Goal: Information Seeking & Learning: Learn about a topic

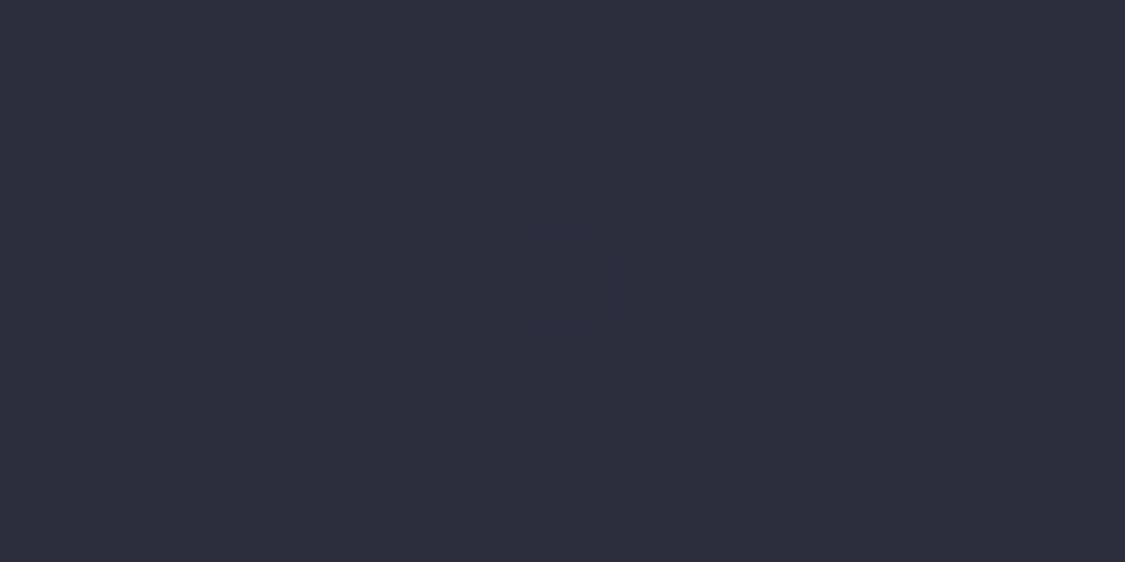
type input "25-09-2025"
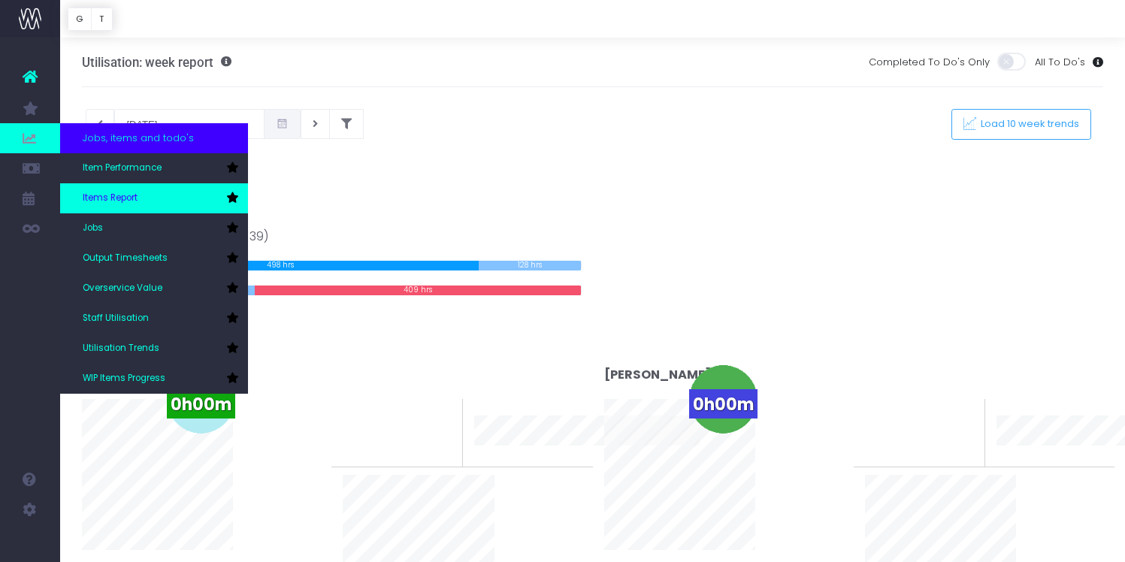
click at [127, 204] on span "Items Report" at bounding box center [110, 199] width 55 height 14
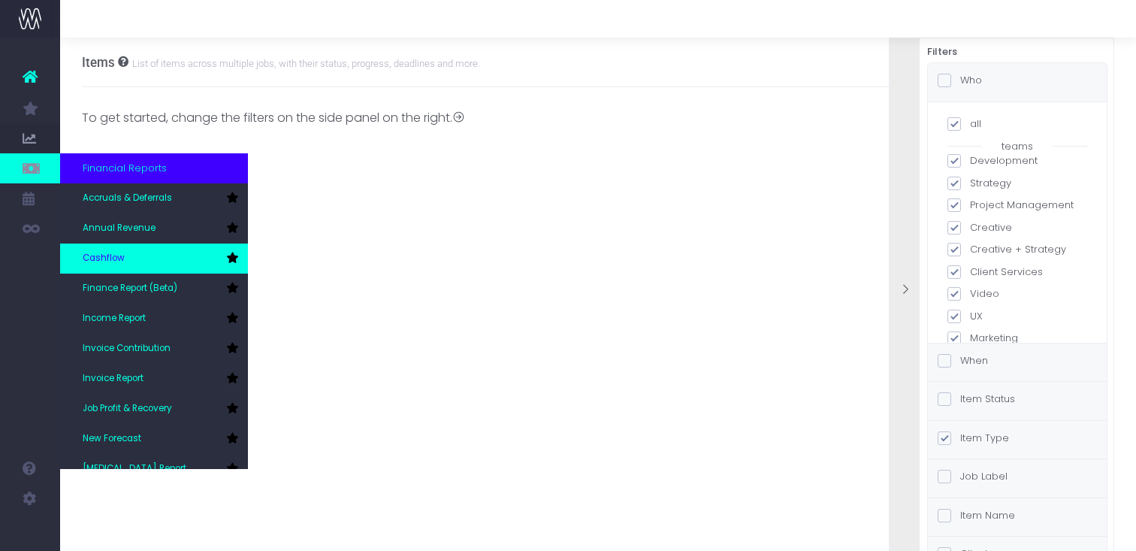
scroll to position [75, 0]
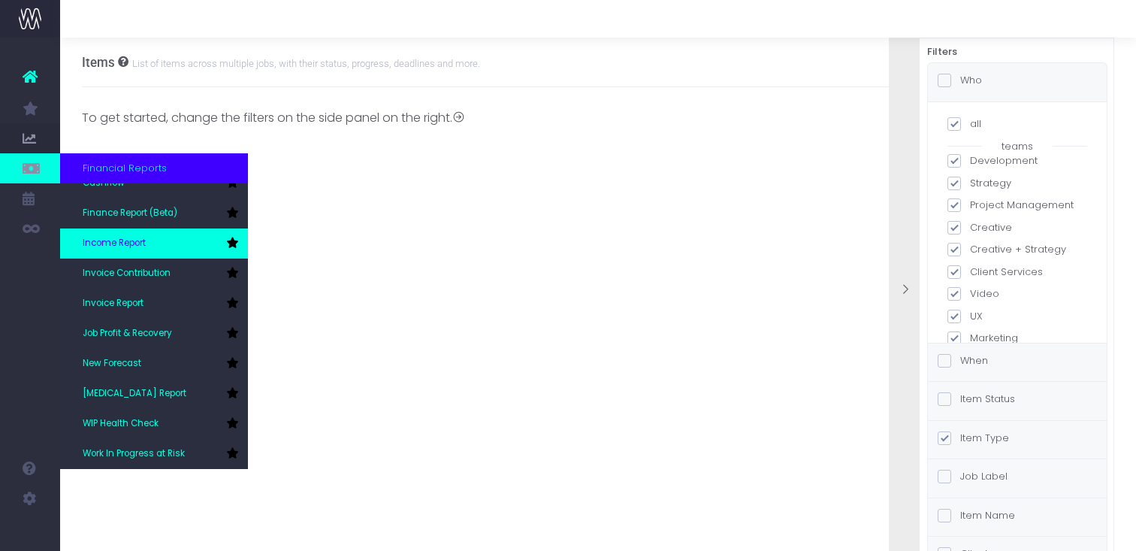
click at [135, 240] on span "Income Report" at bounding box center [114, 244] width 63 height 14
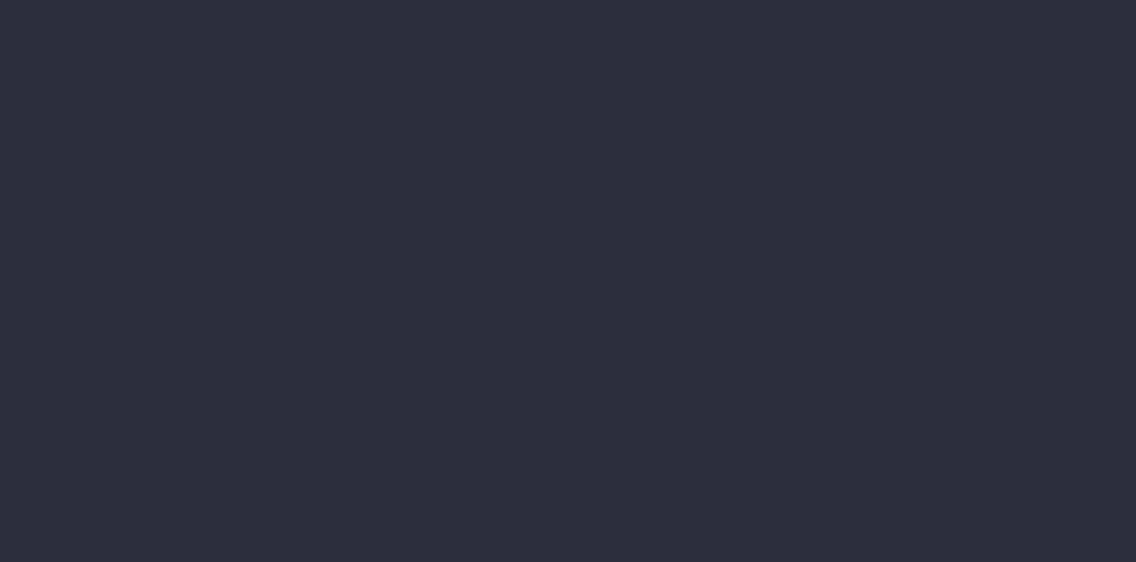
select select "job"
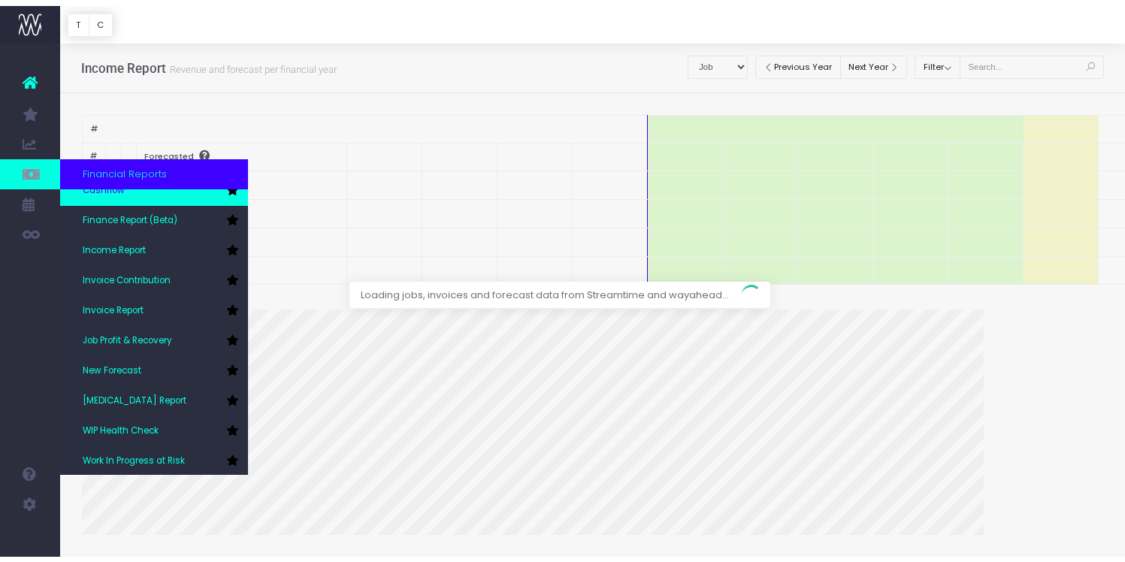
scroll to position [75, 0]
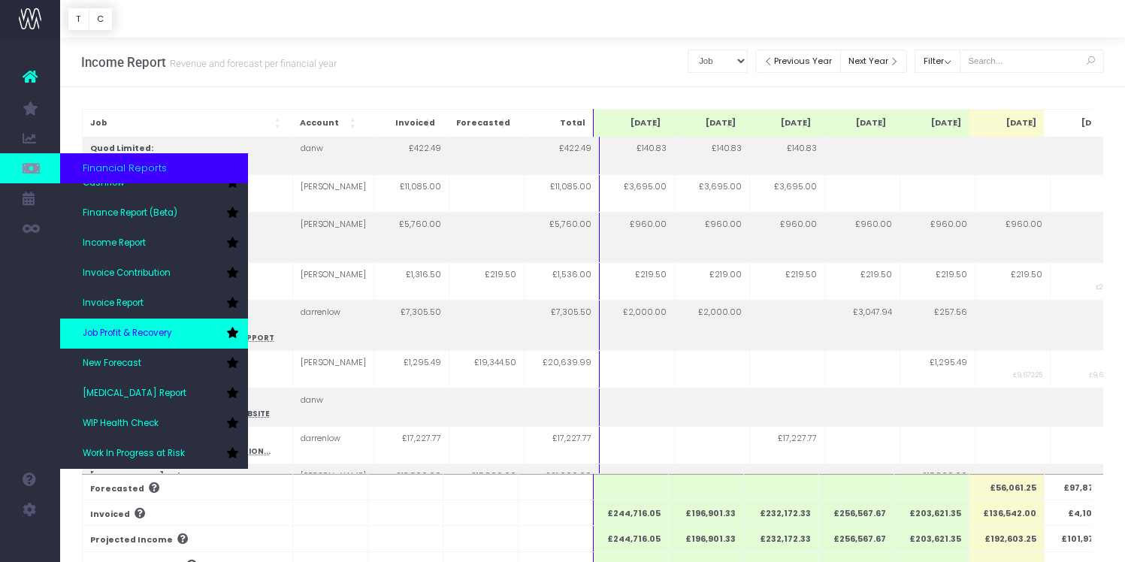
click at [157, 338] on span "Job Profit & Recovery" at bounding box center [127, 334] width 89 height 14
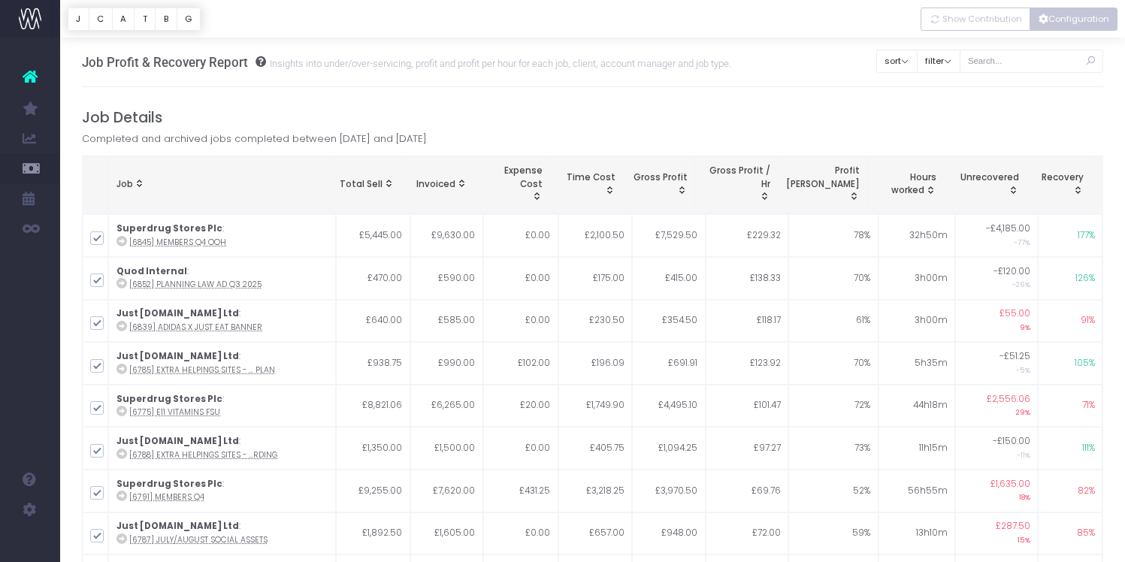
click at [1044, 20] on icon "Vertical button group" at bounding box center [1043, 20] width 10 height 0
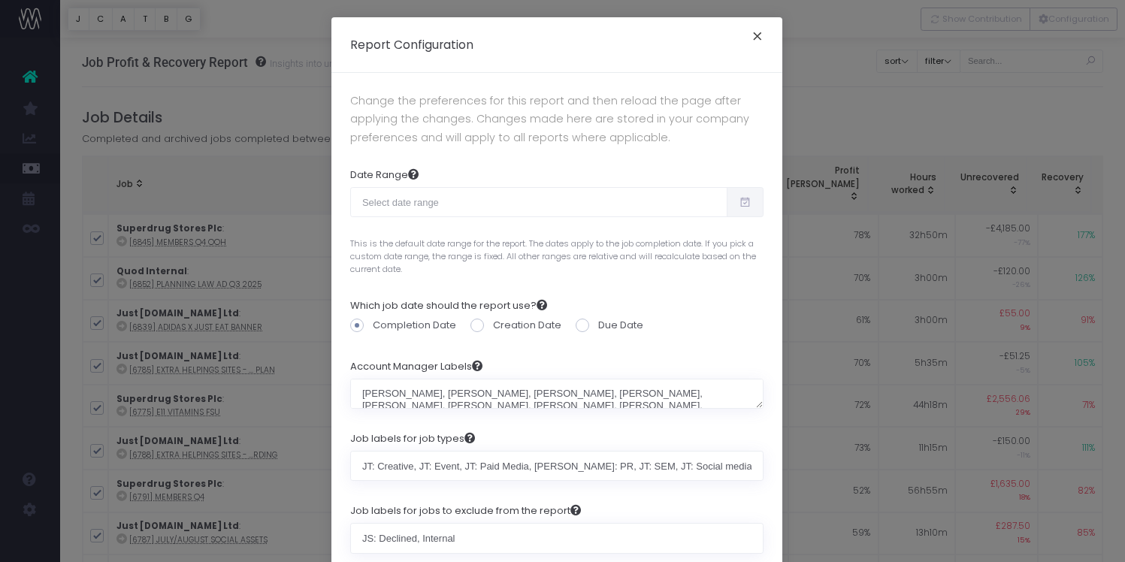
click at [750, 35] on button "×" at bounding box center [758, 38] width 32 height 24
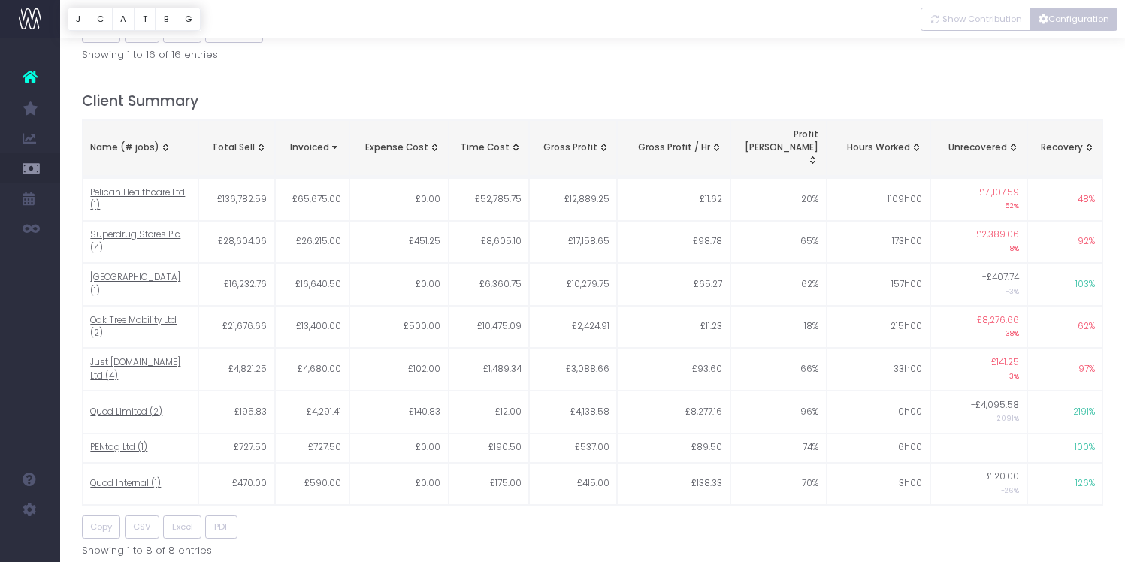
scroll to position [585, 0]
click at [164, 188] on span "Pelican Healthcare Ltd (1)" at bounding box center [140, 201] width 100 height 26
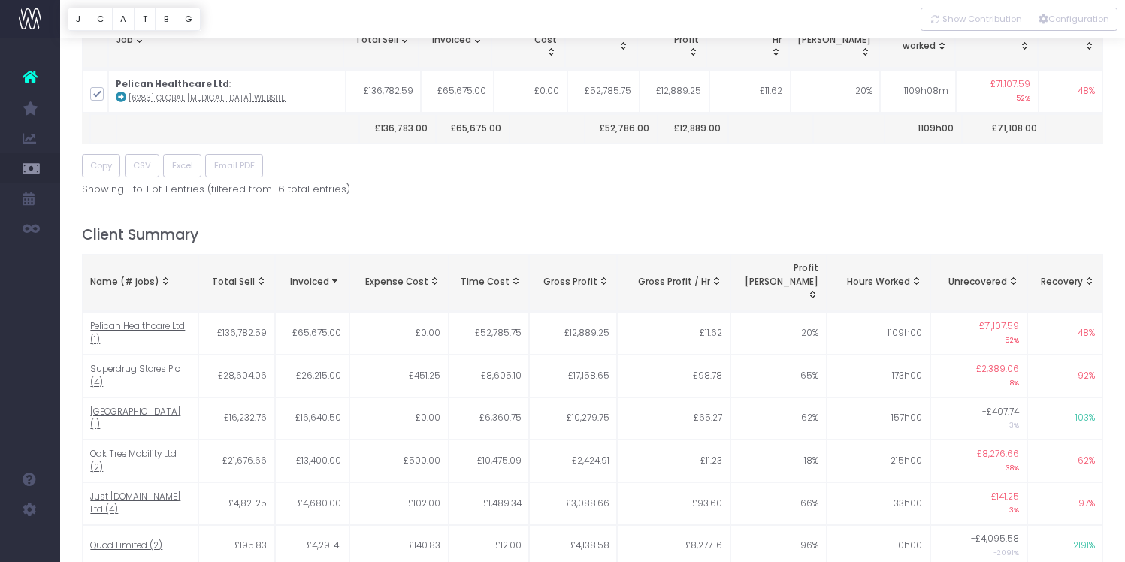
scroll to position [145, 0]
click at [126, 362] on span "Superdrug Stores Plc (4)" at bounding box center [140, 375] width 100 height 26
type input ""Superdrug Stores Plc""
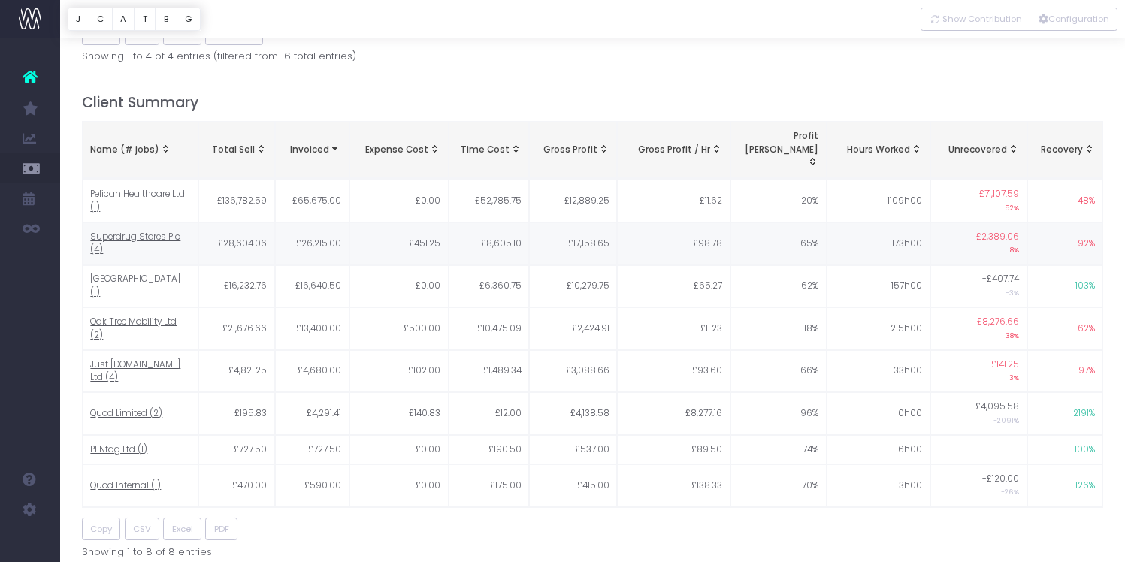
scroll to position [0, 0]
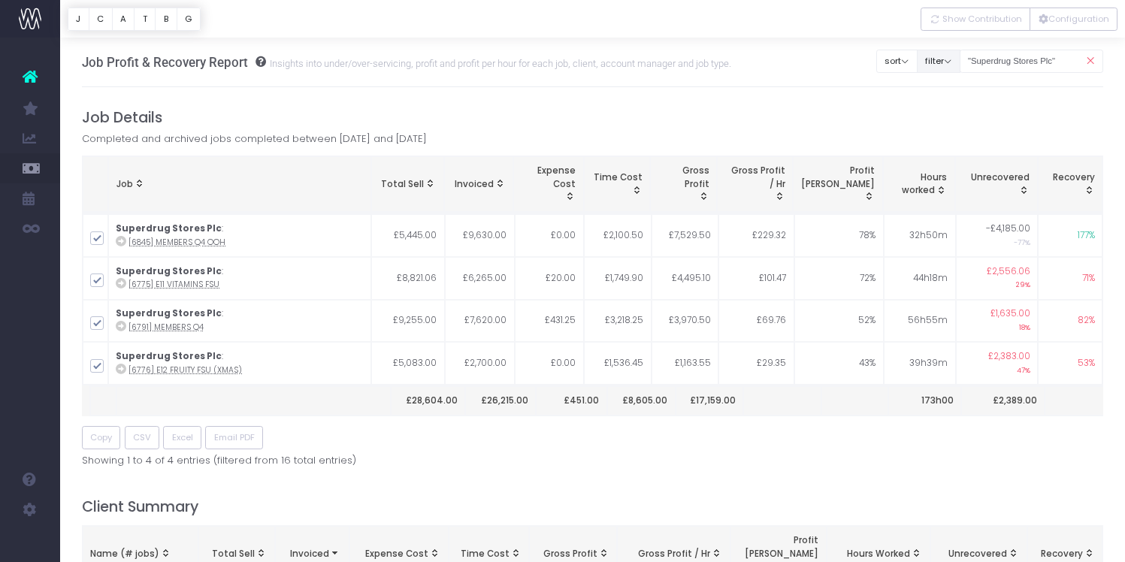
click at [954, 62] on button "filter" at bounding box center [939, 61] width 44 height 23
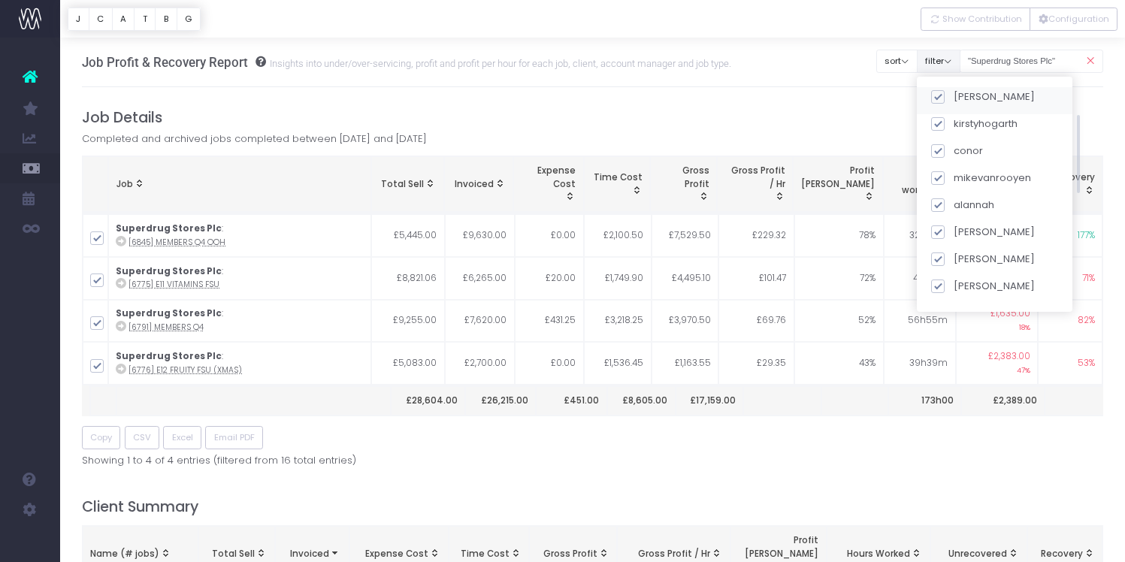
scroll to position [76, 0]
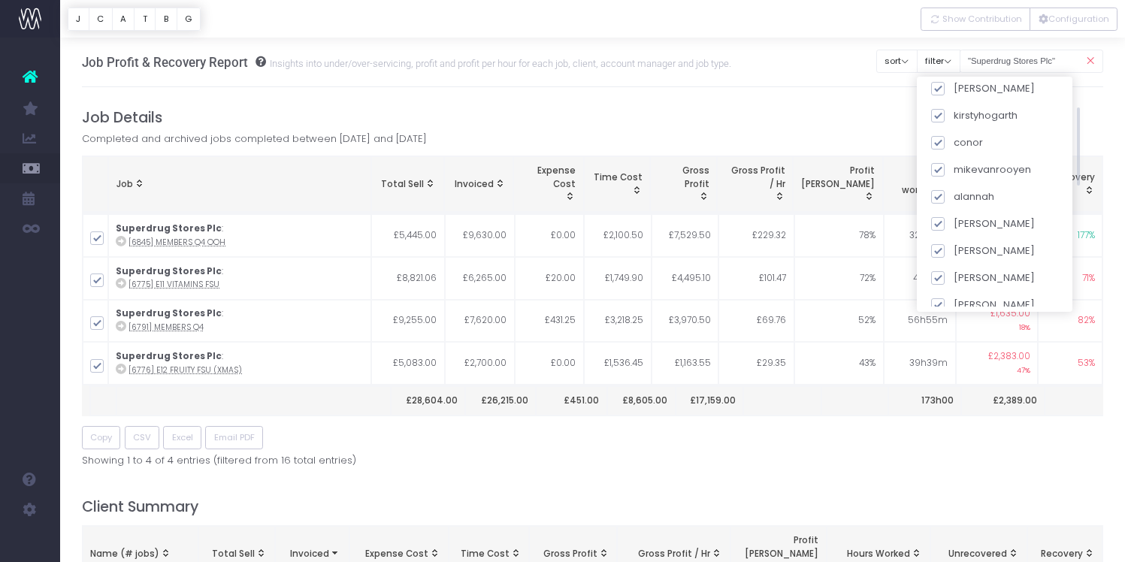
click at [876, 142] on div "Job Details Completed and archived jobs completed between 1 August 2025 and 31 …" at bounding box center [593, 288] width 1022 height 359
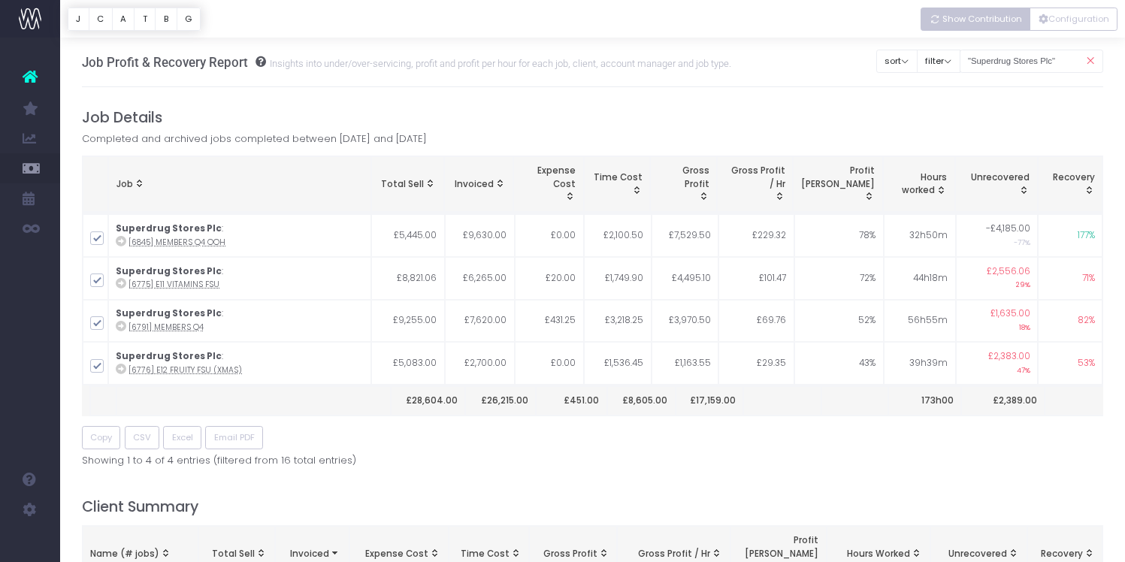
click at [983, 21] on span "Show Contribution" at bounding box center [982, 19] width 80 height 13
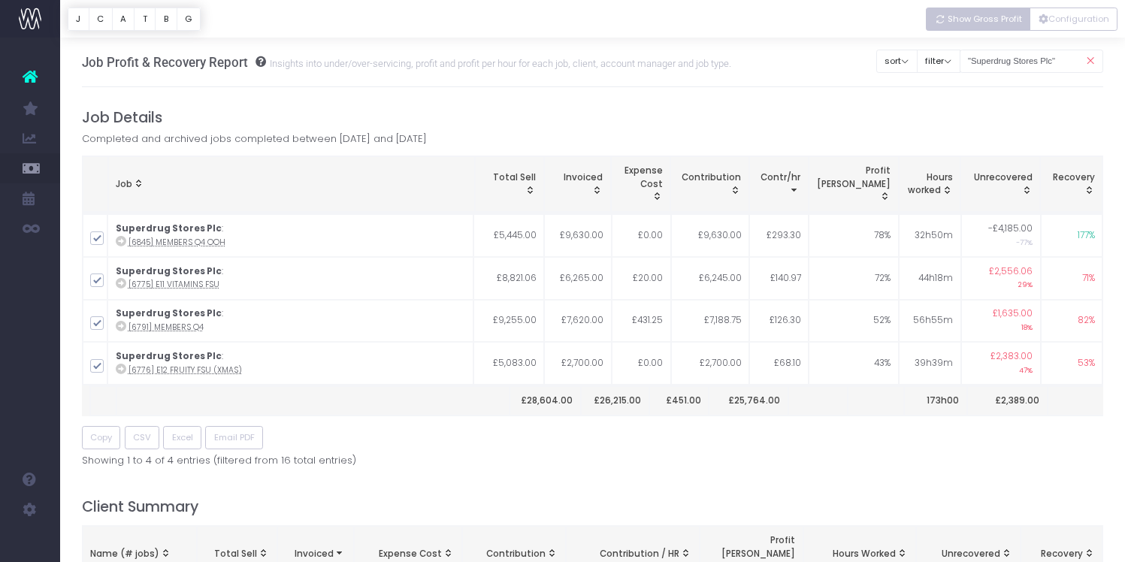
click at [983, 21] on span "Show Gross Profit" at bounding box center [985, 19] width 74 height 13
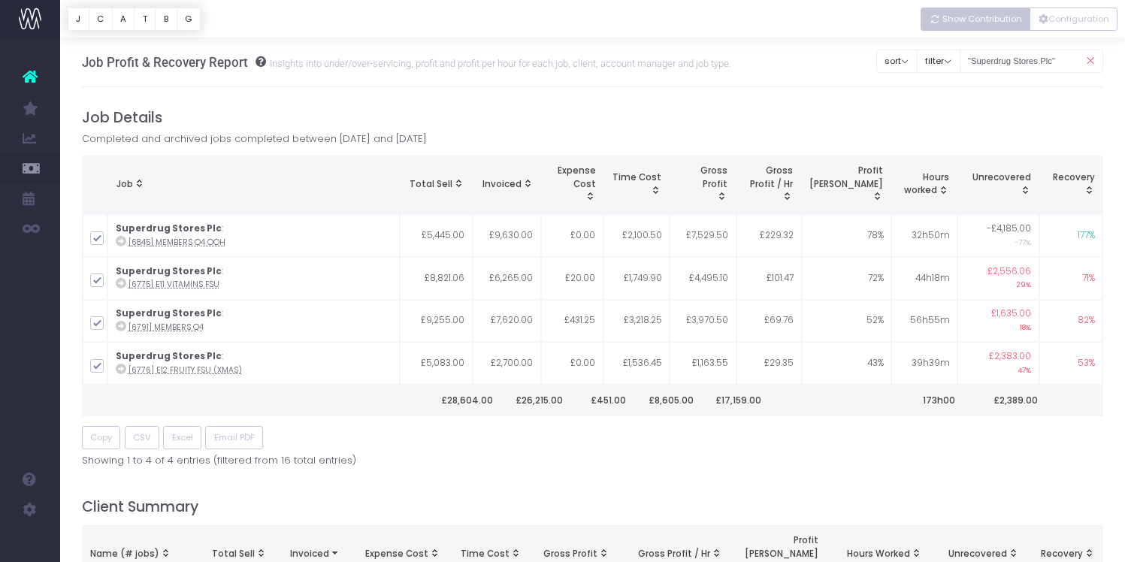
click at [983, 21] on span "Show Contribution" at bounding box center [982, 19] width 80 height 13
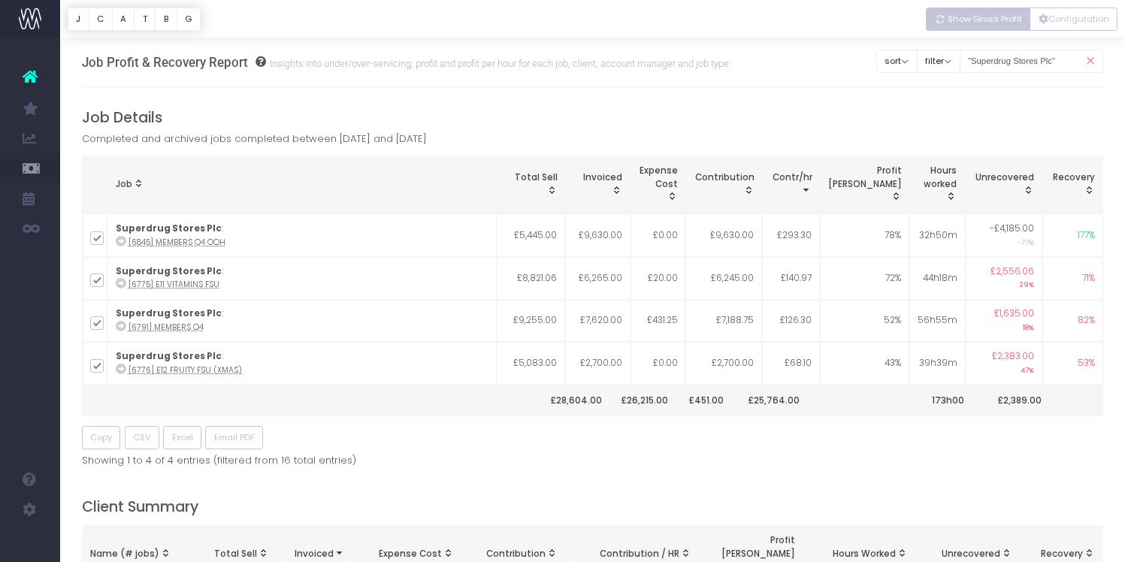
click at [983, 21] on span "Show Gross Profit" at bounding box center [985, 19] width 74 height 13
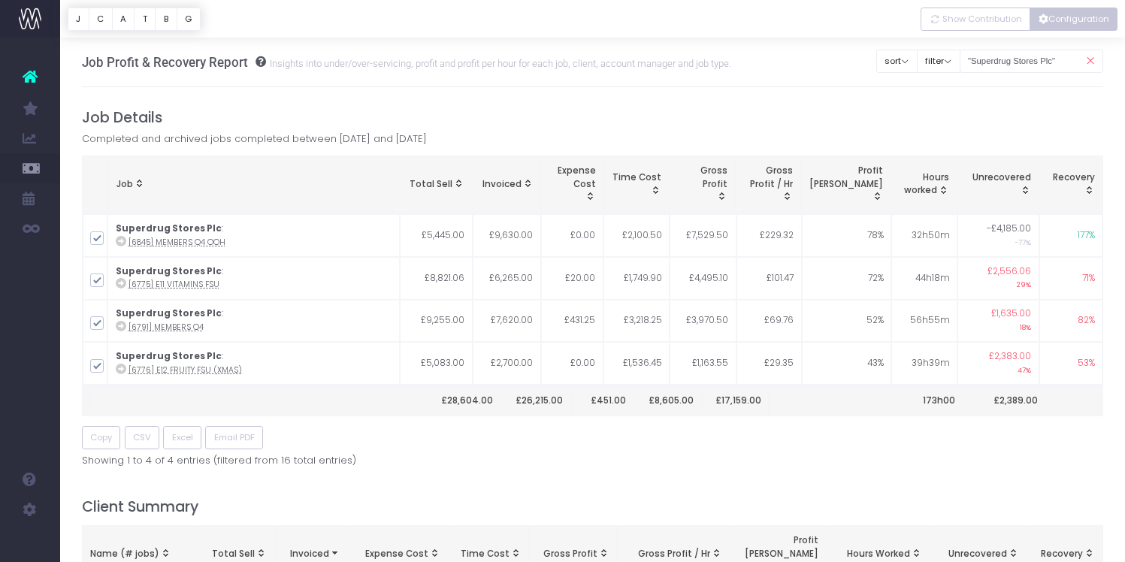
click at [1086, 22] on button "Configuration" at bounding box center [1073, 19] width 88 height 23
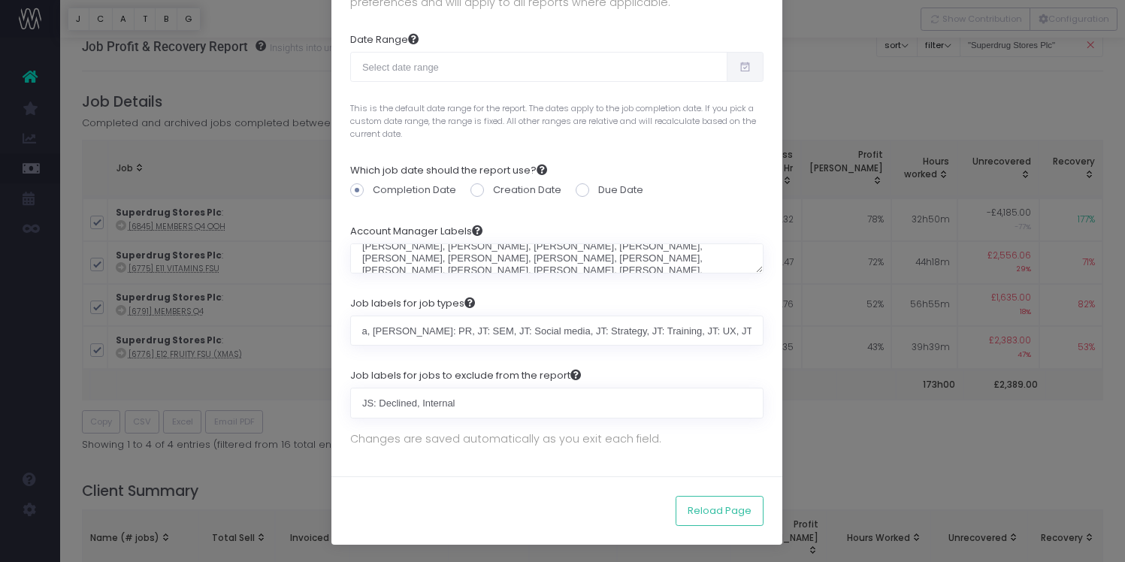
scroll to position [0, 0]
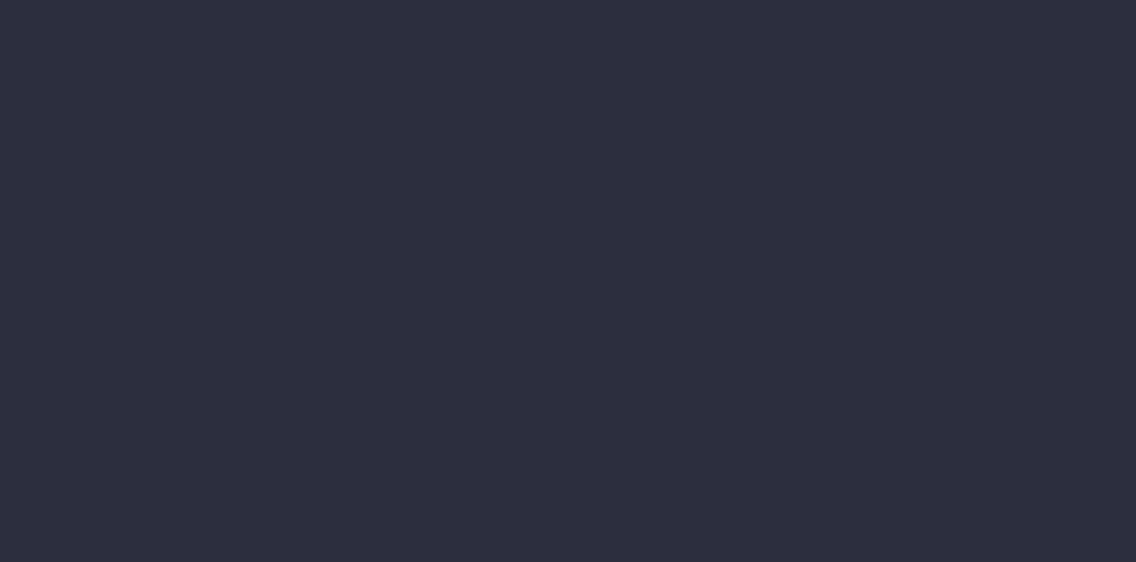
select select "job"
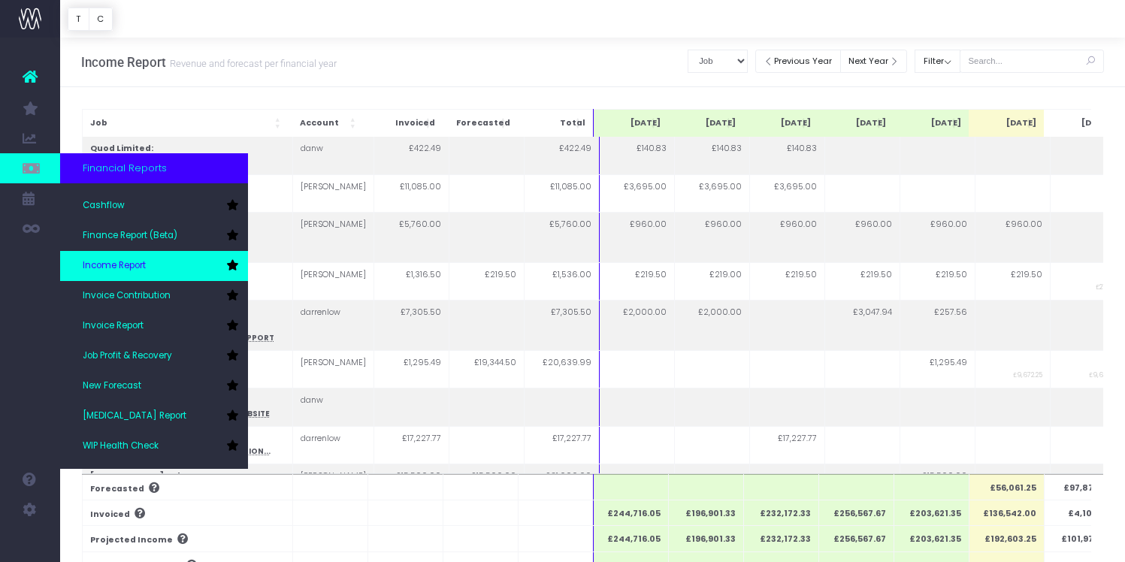
scroll to position [55, 0]
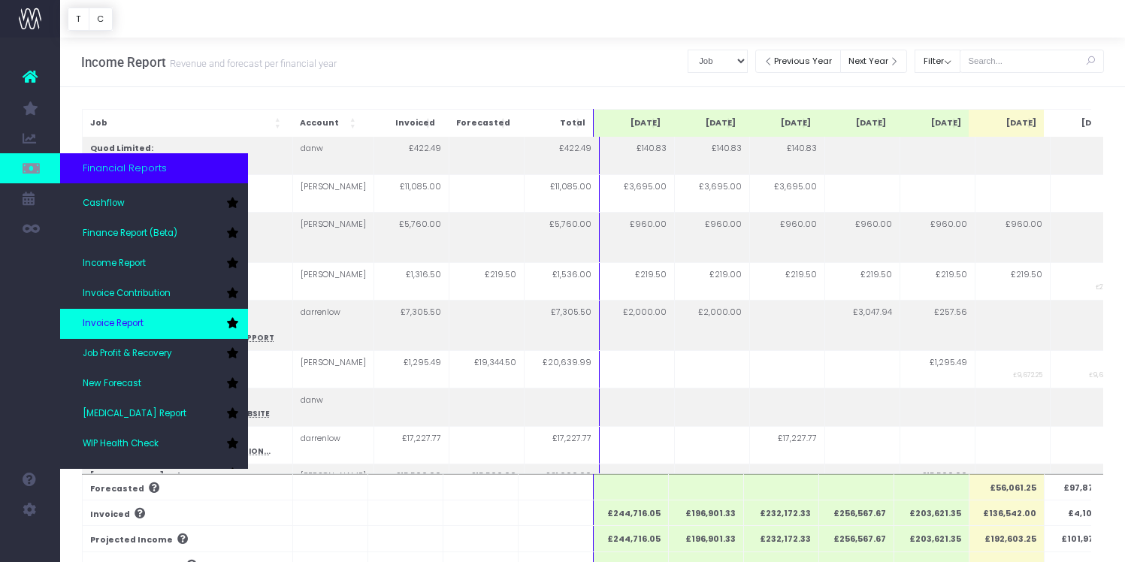
click at [143, 322] on span "Invoice Report" at bounding box center [113, 324] width 61 height 14
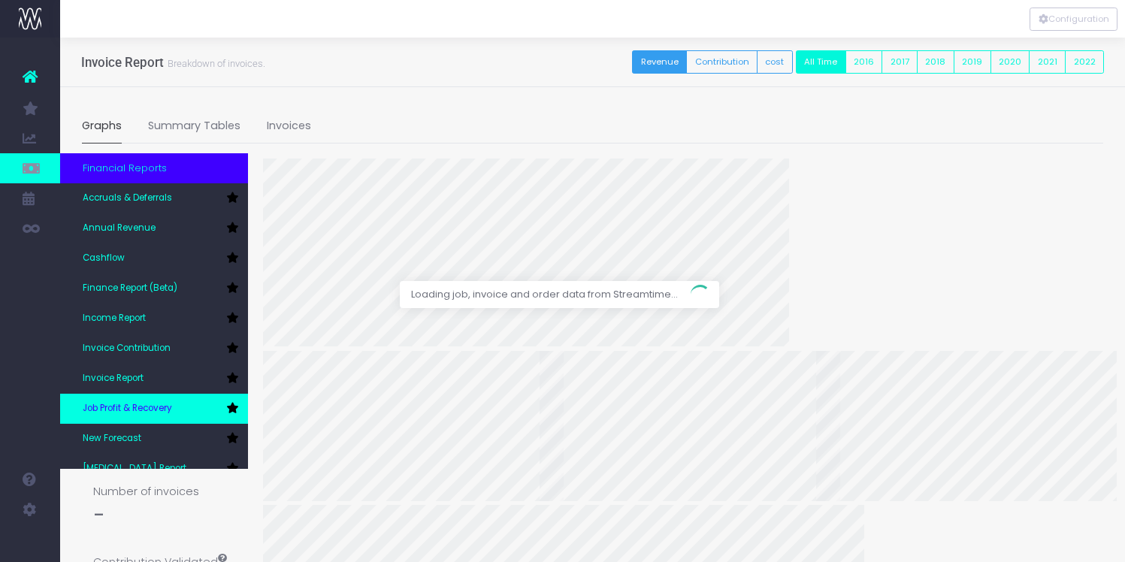
click at [139, 407] on span "Job Profit & Recovery" at bounding box center [127, 409] width 89 height 14
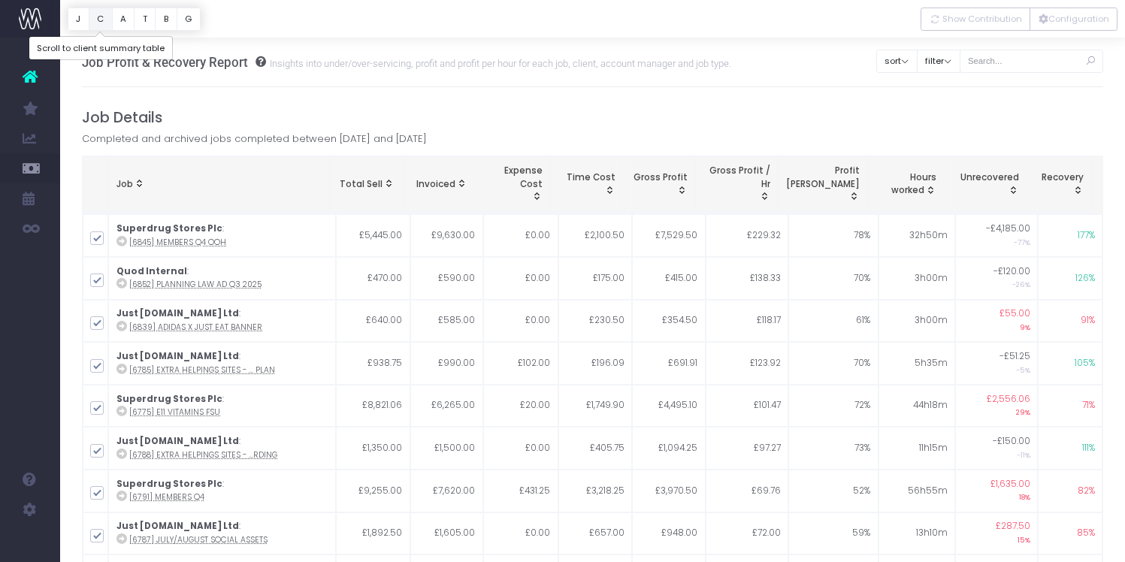
click at [93, 20] on button "C" at bounding box center [101, 19] width 24 height 23
click at [1105, 25] on button "Configuration" at bounding box center [1073, 19] width 88 height 23
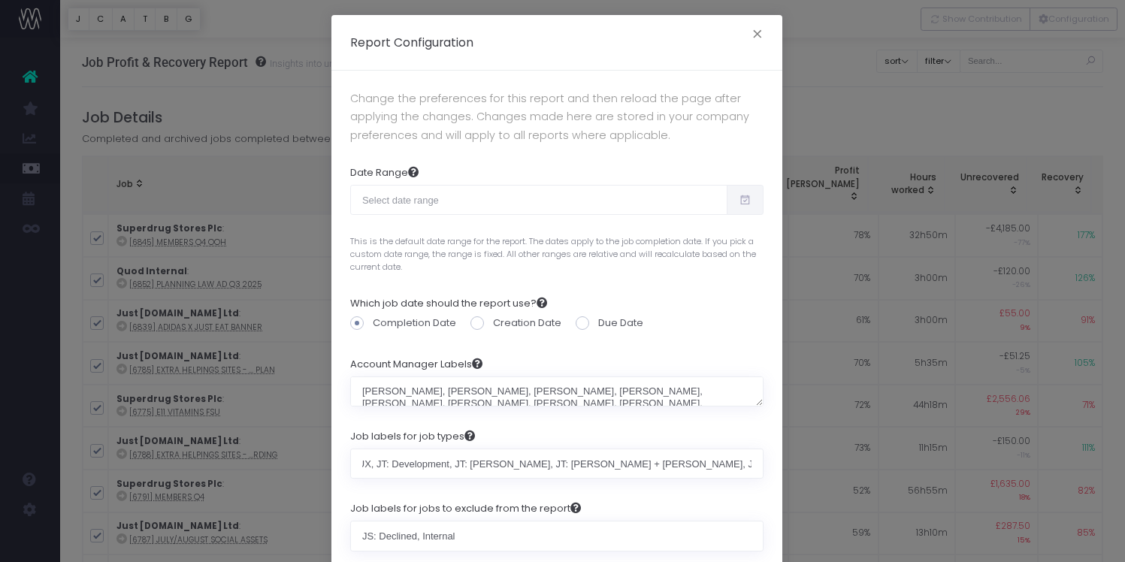
scroll to position [13, 0]
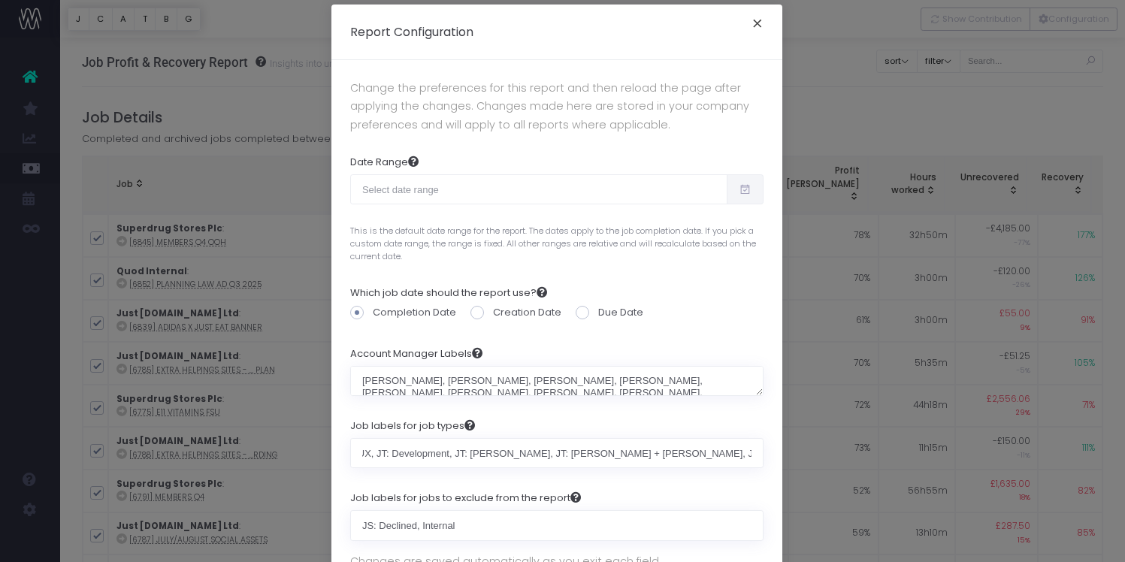
click at [752, 30] on button "×" at bounding box center [758, 26] width 32 height 24
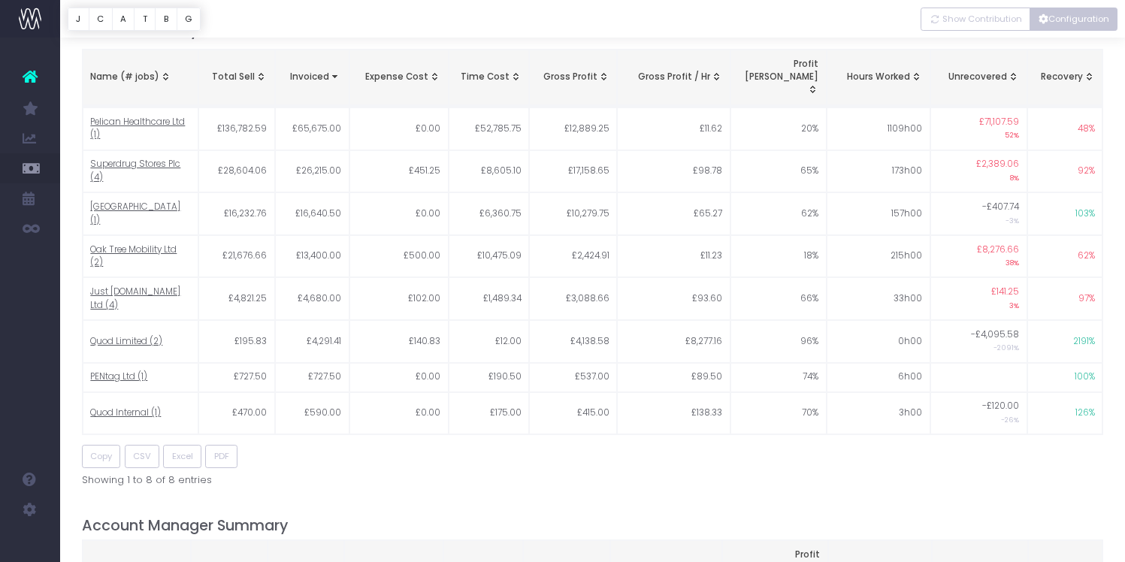
scroll to position [649, 0]
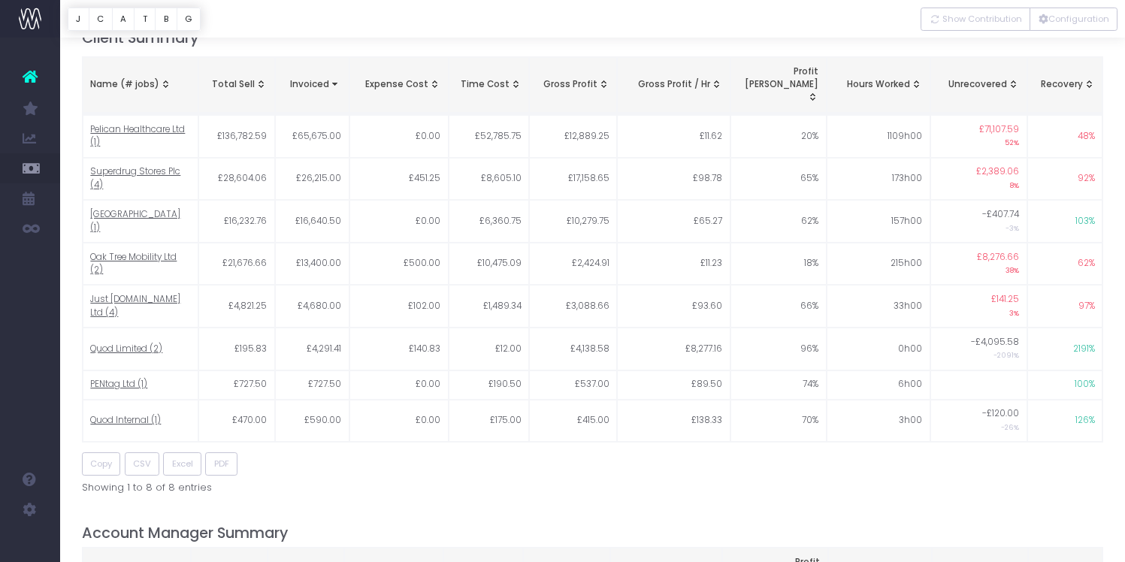
click at [516, 78] on span "Time Cost: activate to sort column ascending" at bounding box center [515, 84] width 12 height 12
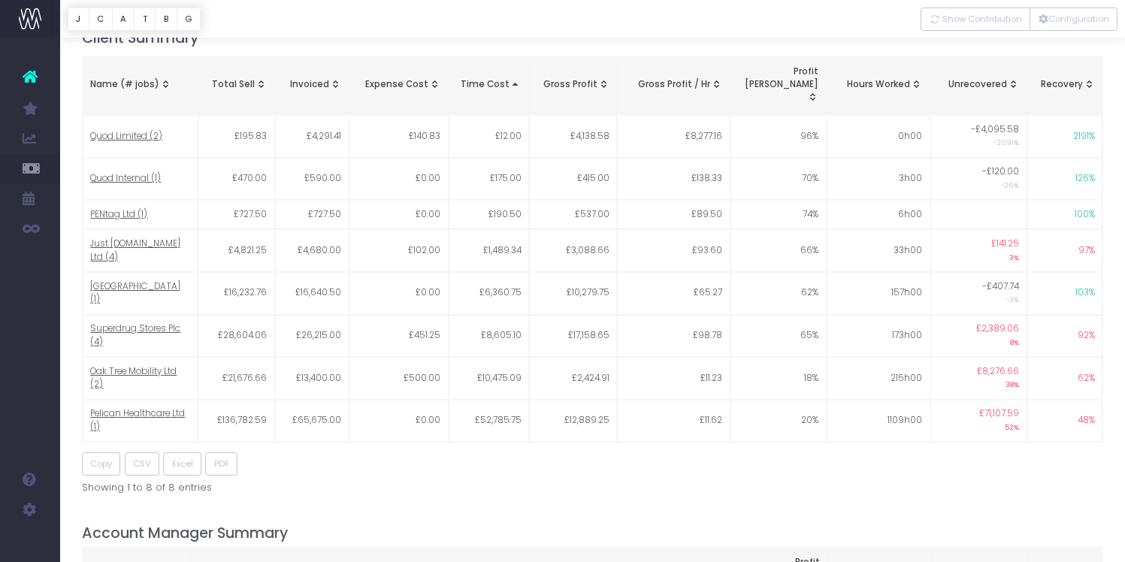
click at [516, 78] on span "Time Cost: activate to sort column descending" at bounding box center [515, 84] width 12 height 12
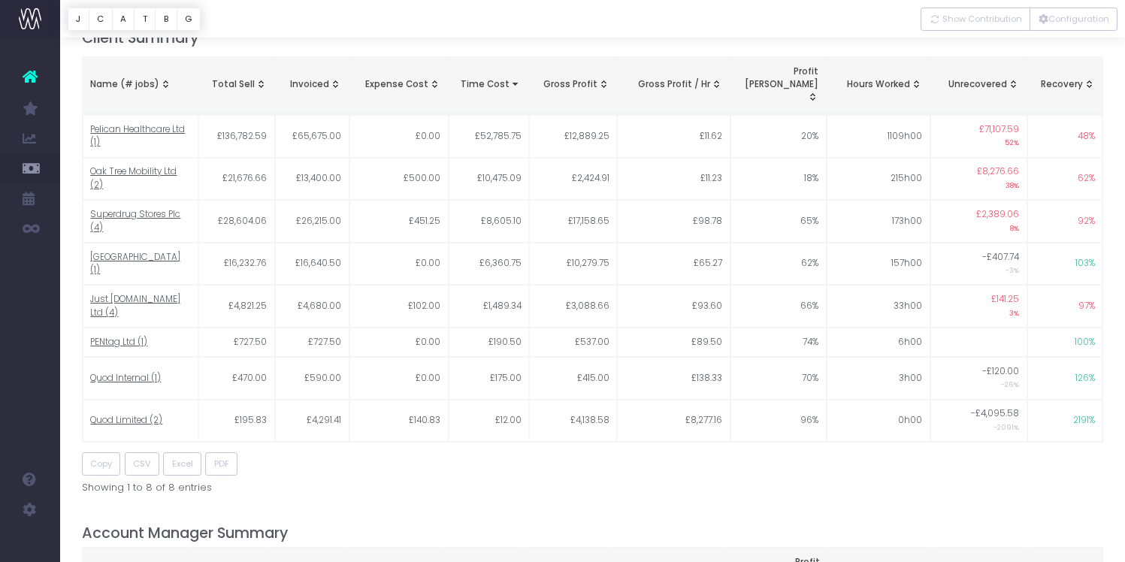
click at [133, 78] on div "Name (# jobs)" at bounding box center [140, 85] width 100 height 14
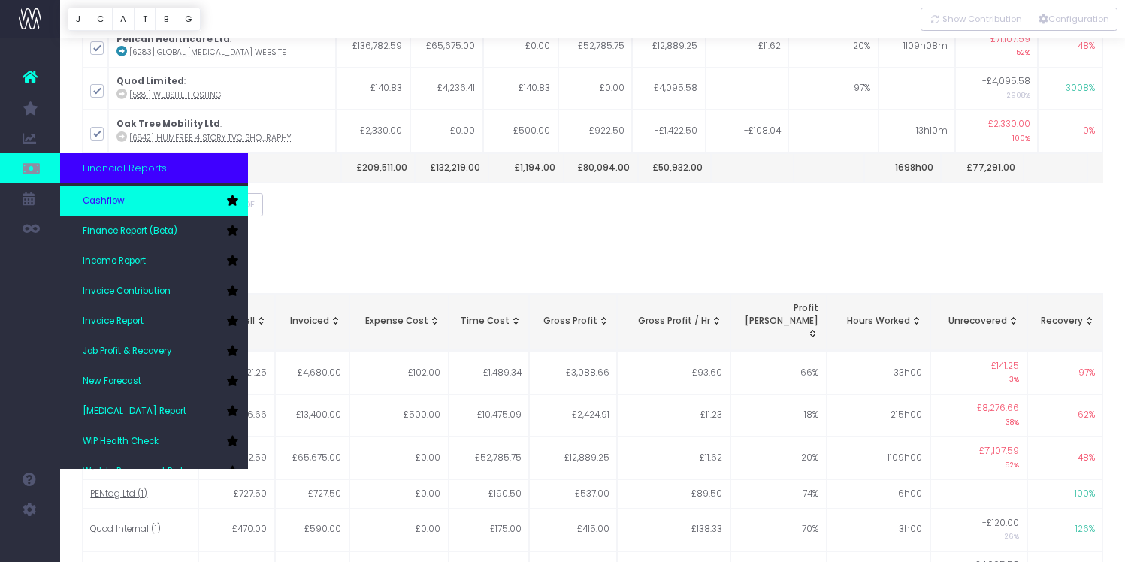
scroll to position [75, 0]
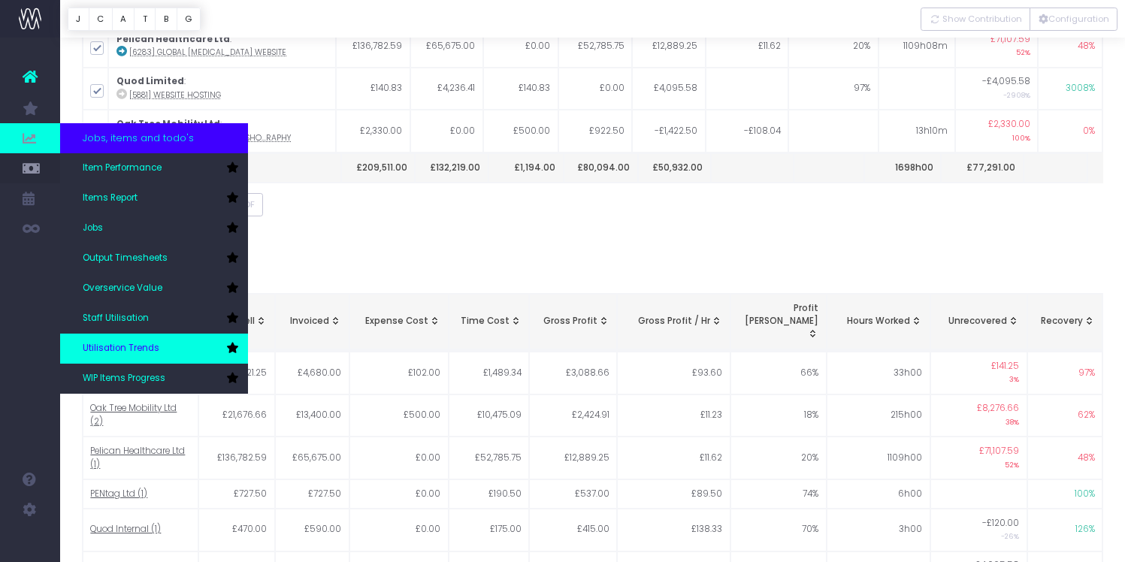
click at [134, 344] on span "Utilisation Trends" at bounding box center [121, 349] width 77 height 14
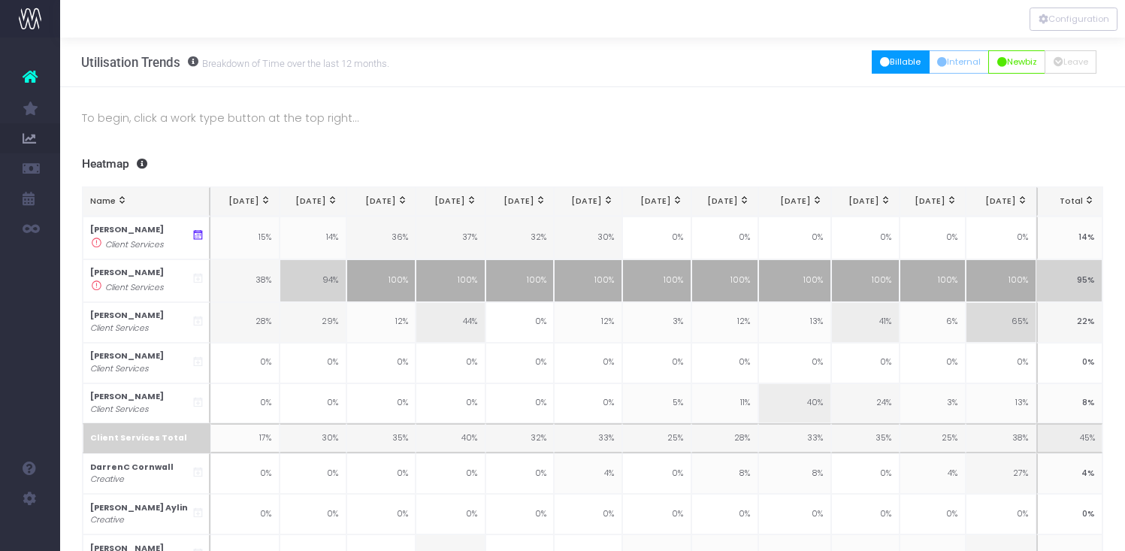
click at [901, 65] on button "Billable" at bounding box center [901, 61] width 58 height 23
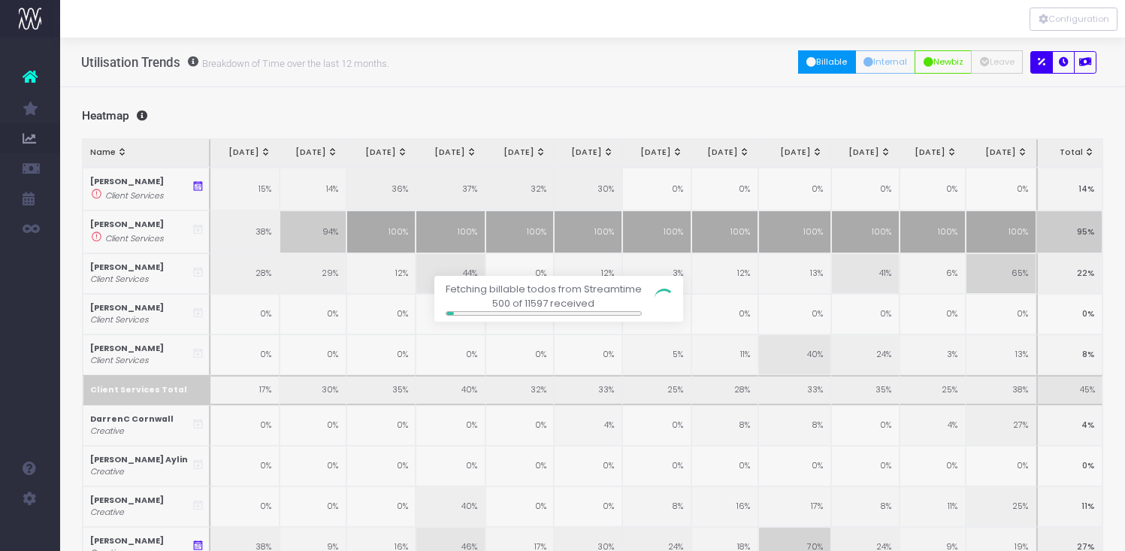
click at [1084, 68] on div at bounding box center [562, 275] width 1125 height 551
click at [1087, 63] on div at bounding box center [562, 275] width 1125 height 551
click at [953, 97] on div at bounding box center [562, 275] width 1125 height 551
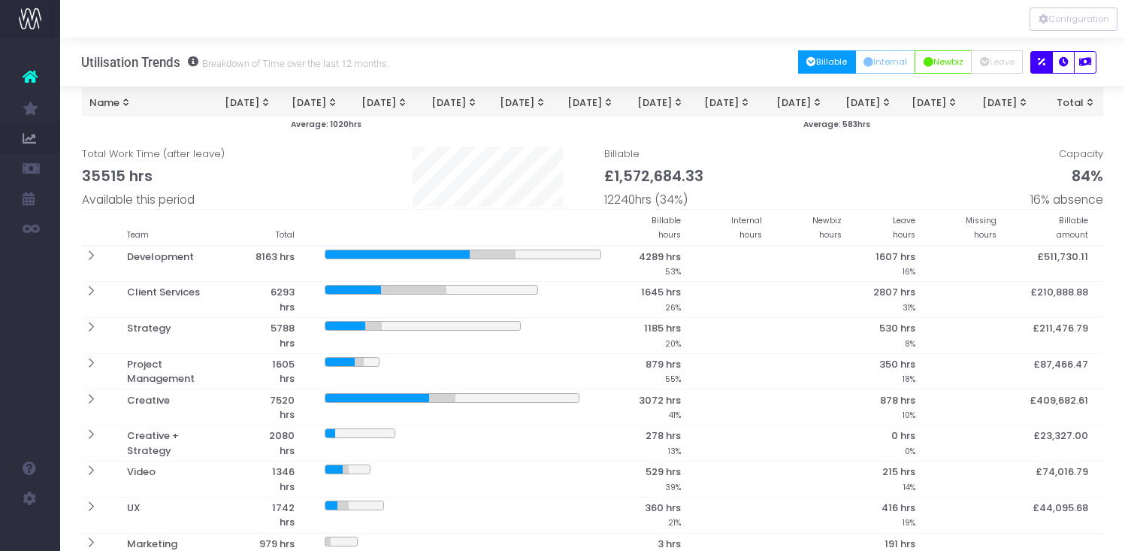
scroll to position [52, 0]
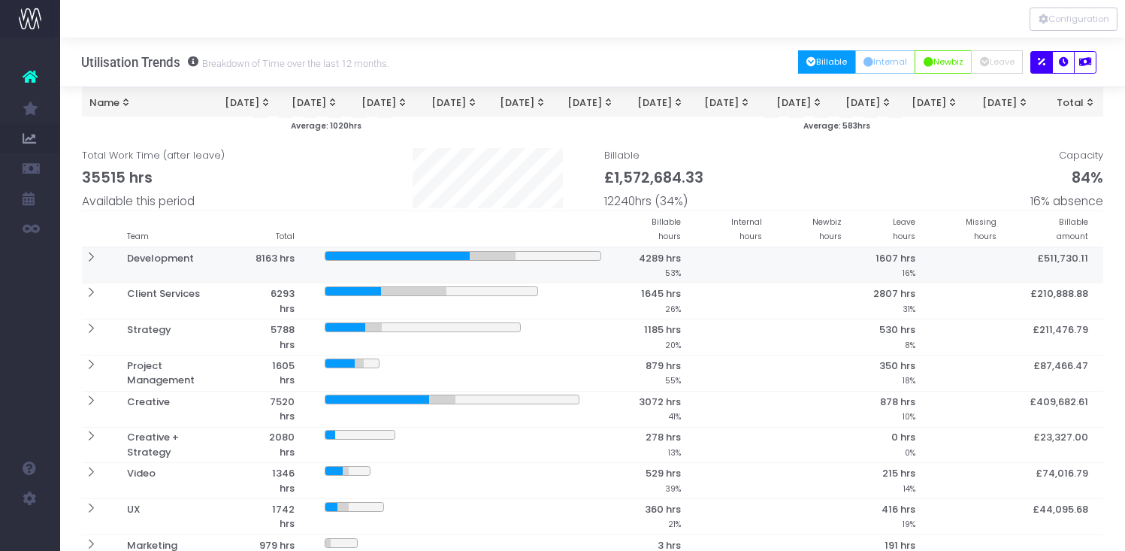
click at [91, 257] on icon at bounding box center [90, 257] width 13 height 13
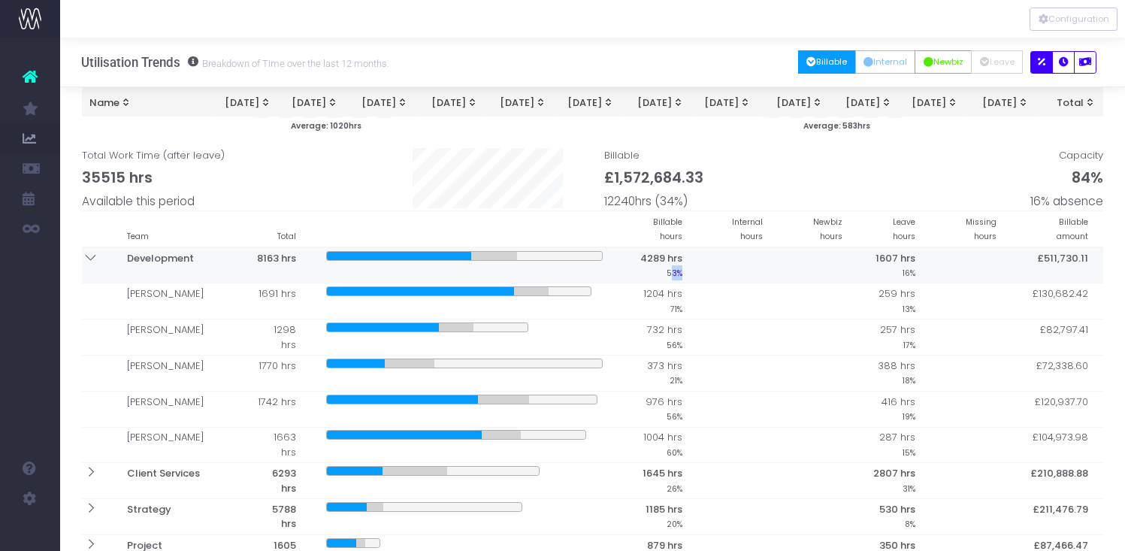
drag, startPoint x: 670, startPoint y: 277, endPoint x: 682, endPoint y: 277, distance: 12.8
click at [682, 277] on th "4289 hrs 53%" at bounding box center [658, 265] width 80 height 36
click at [682, 277] on small "53%" at bounding box center [675, 272] width 16 height 14
click at [749, 177] on div "Billable £1,572,684.33 12240hrs (34%)" at bounding box center [723, 171] width 261 height 77
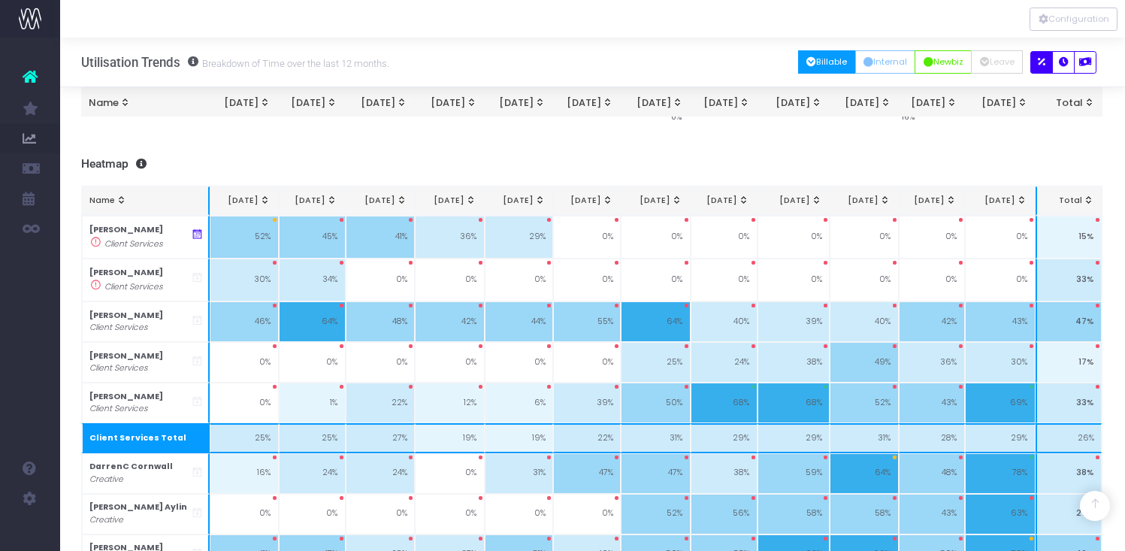
scroll to position [670, 1]
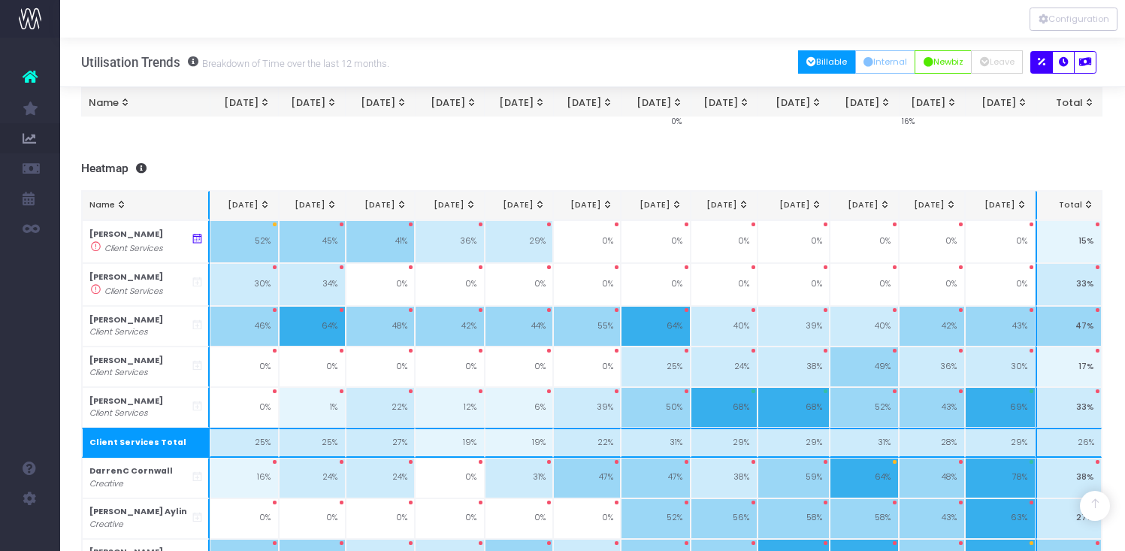
click at [692, 156] on div "To begin, click a work type button at the top right... 12 Month Summary 1 month…" at bounding box center [591, 431] width 1065 height 2128
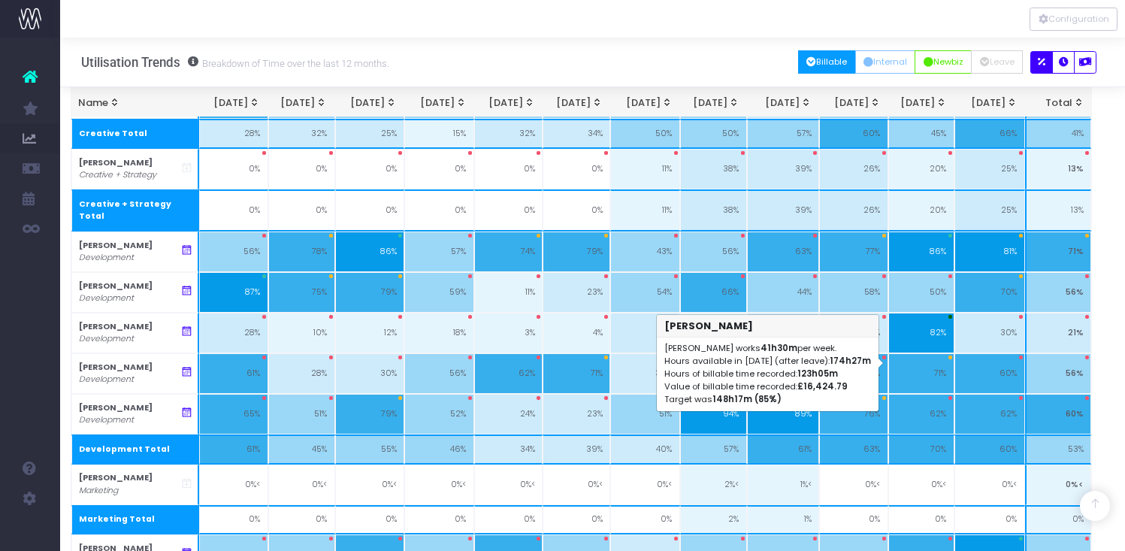
scroll to position [1198, 11]
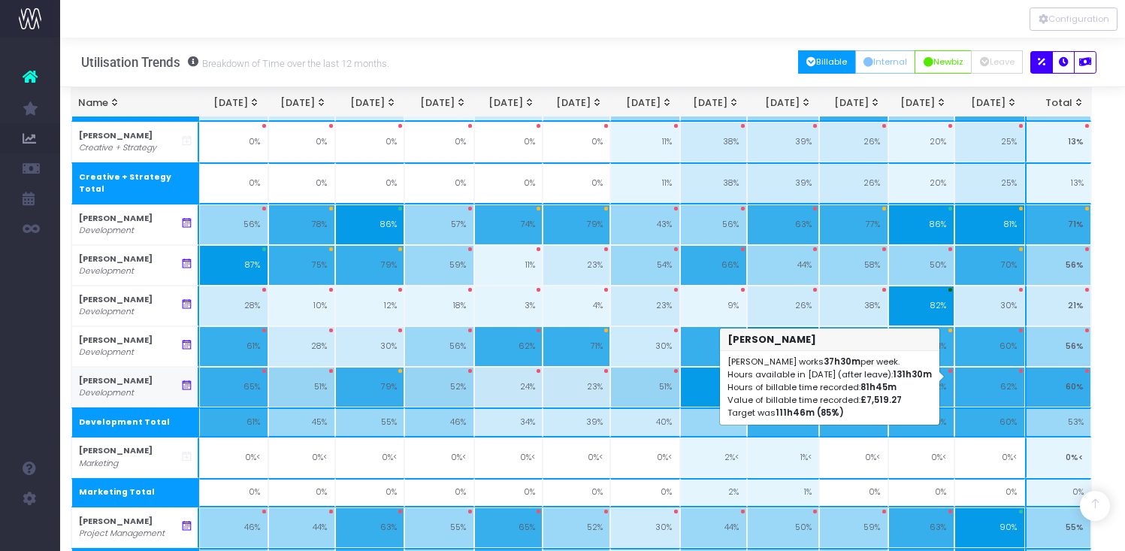
click at [997, 379] on td "62%" at bounding box center [989, 387] width 71 height 41
click at [1022, 369] on span at bounding box center [1021, 371] width 4 height 4
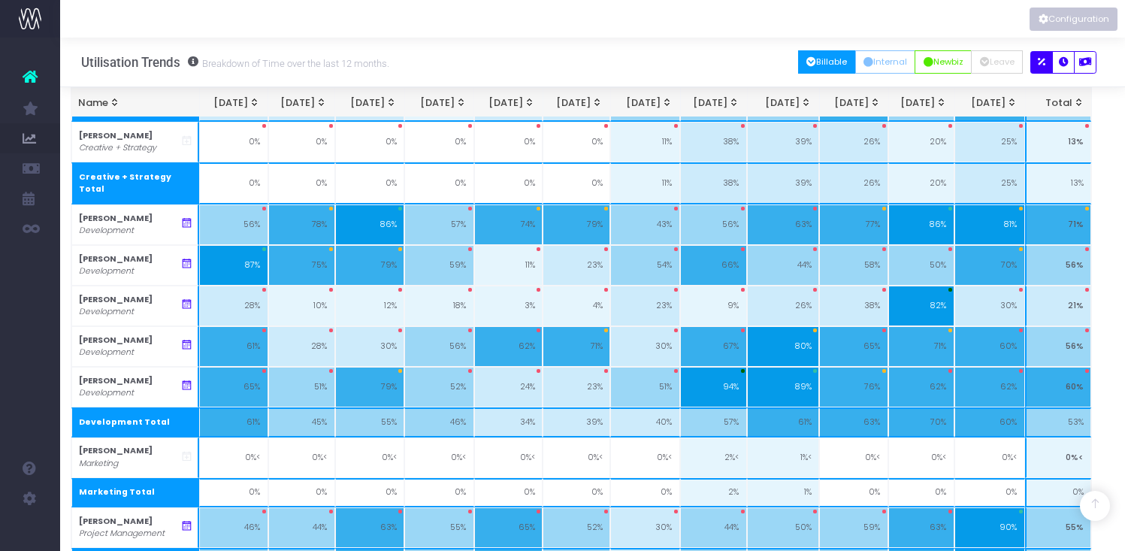
click at [1071, 15] on button "Configuration" at bounding box center [1073, 19] width 88 height 23
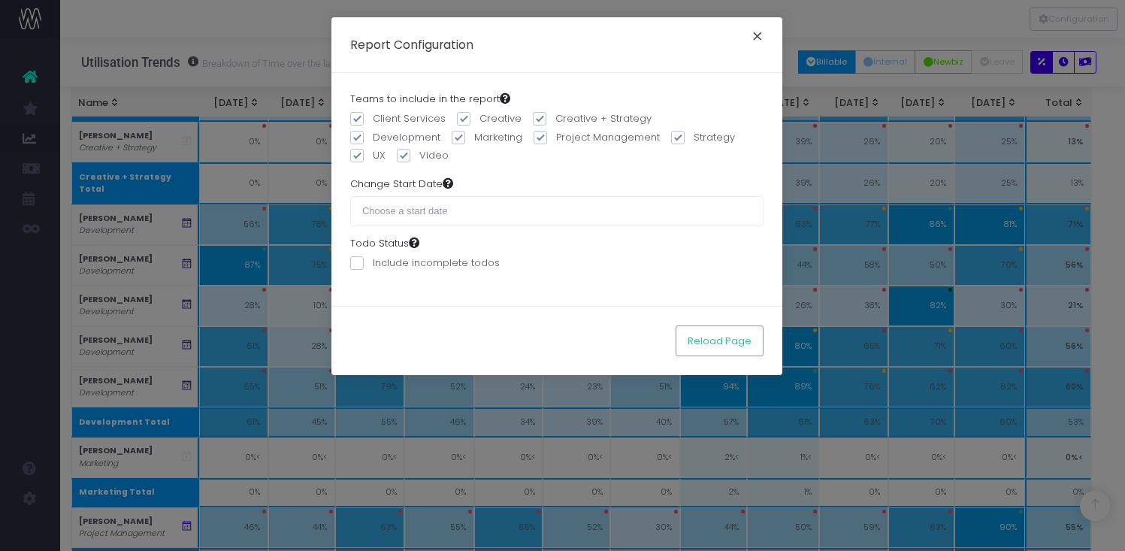
click at [759, 41] on button "×" at bounding box center [758, 38] width 32 height 24
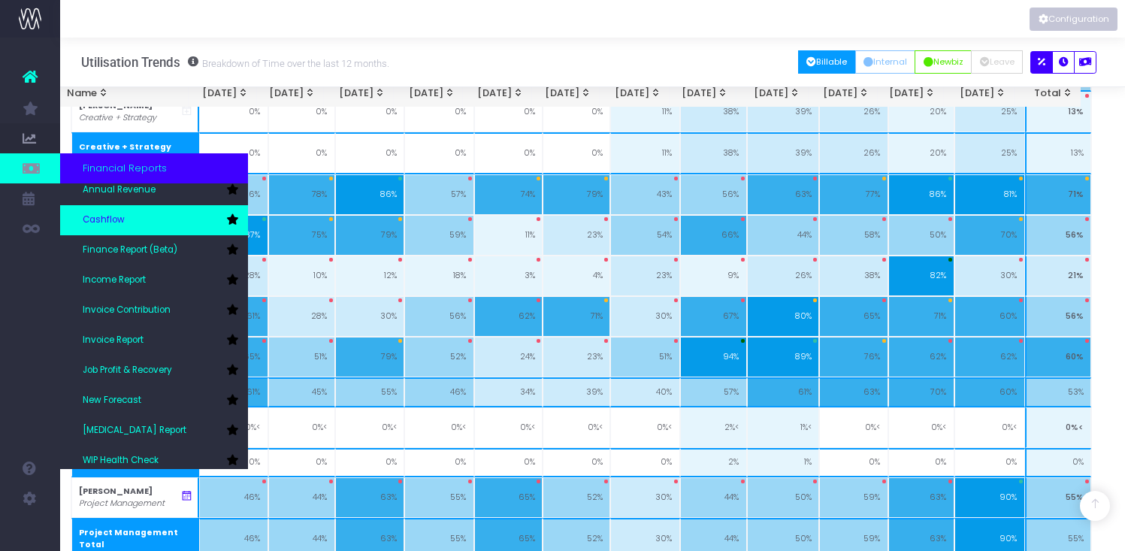
scroll to position [32, 0]
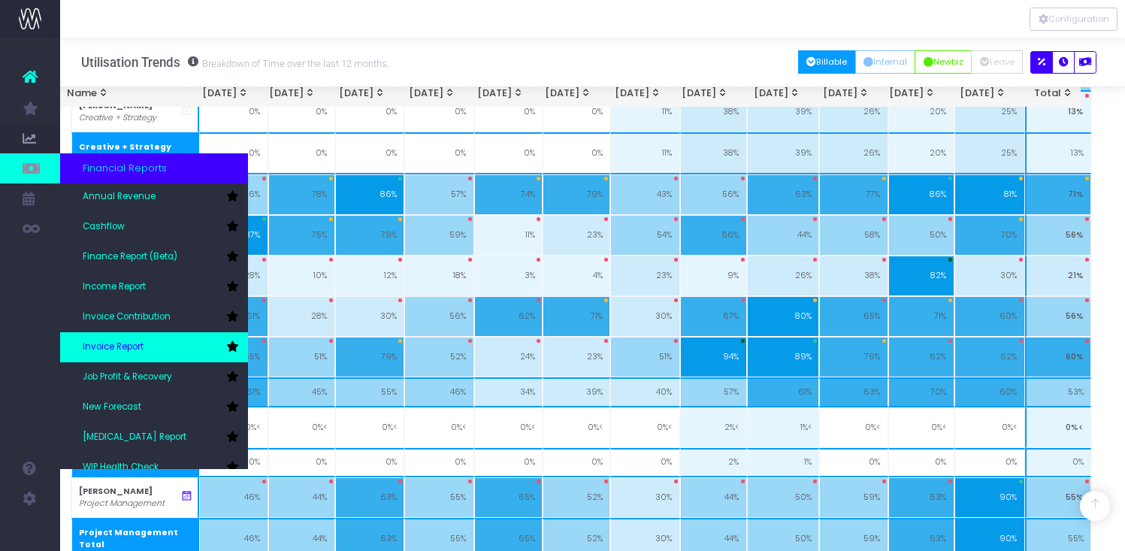
click at [140, 340] on link "Invoice Report" at bounding box center [154, 347] width 188 height 30
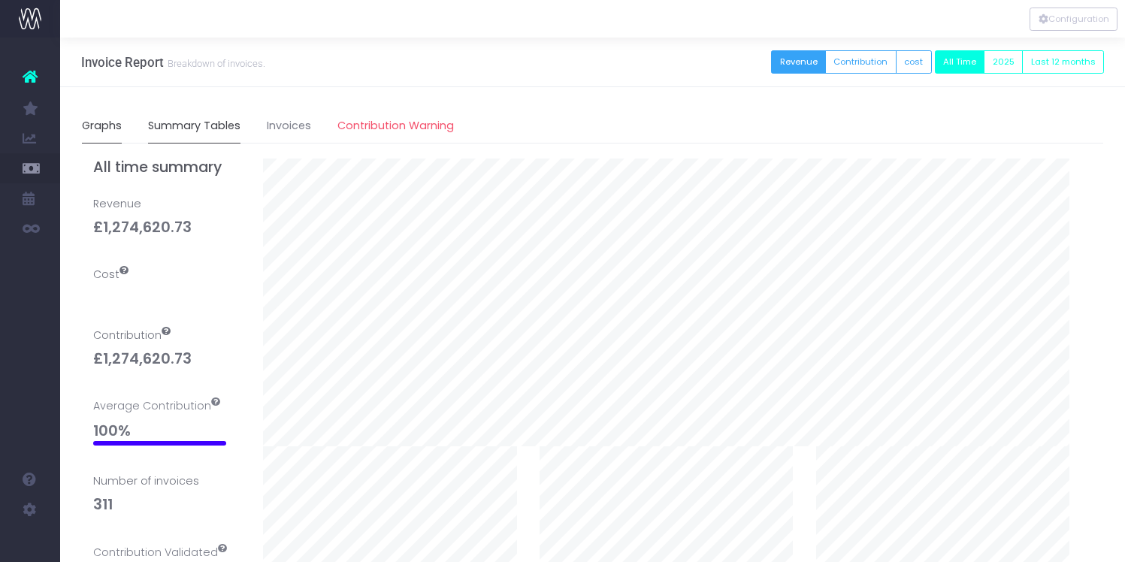
click at [202, 126] on link "Summary Tables" at bounding box center [194, 126] width 92 height 35
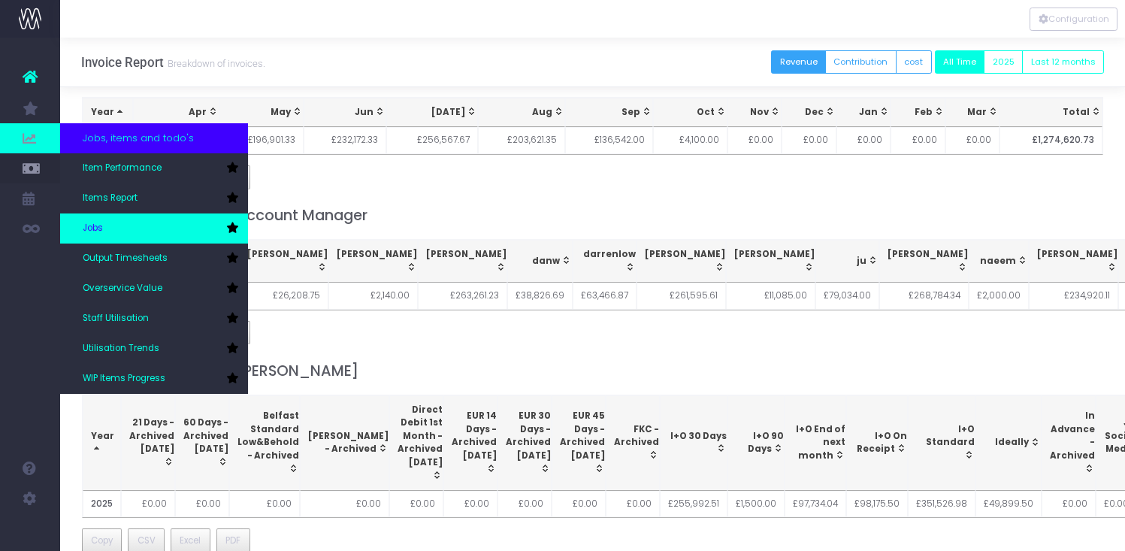
scroll to position [56, 0]
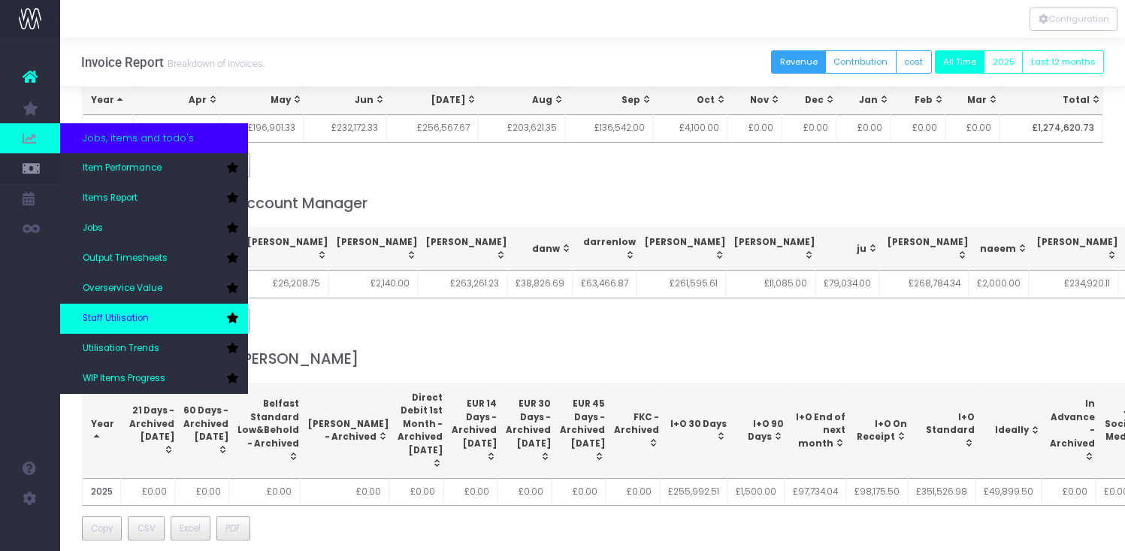
click at [115, 316] on span "Staff Utilisation" at bounding box center [116, 319] width 66 height 14
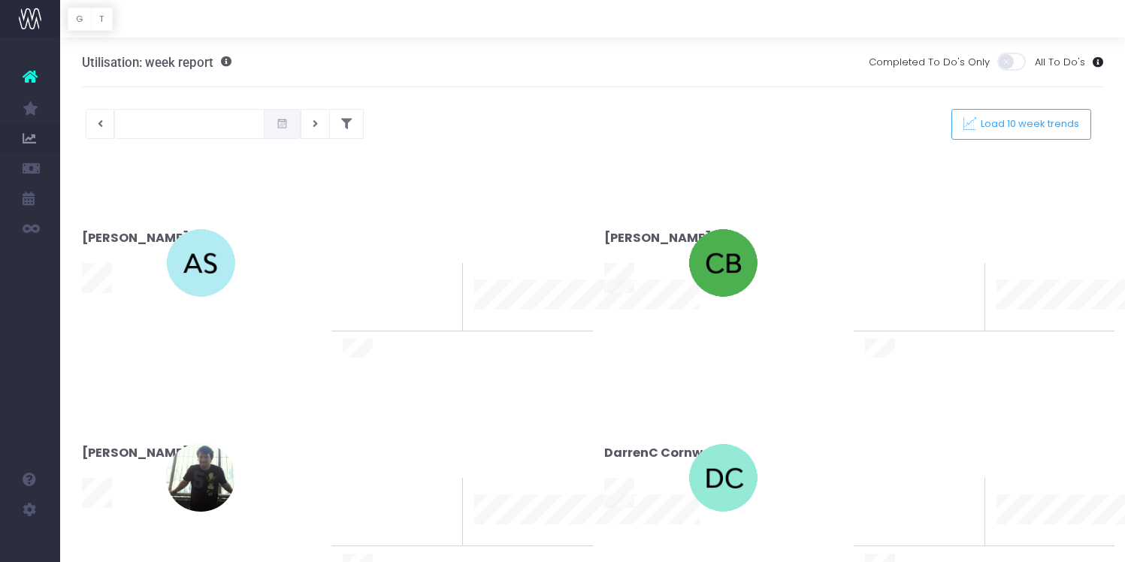
type input "25-09-2025"
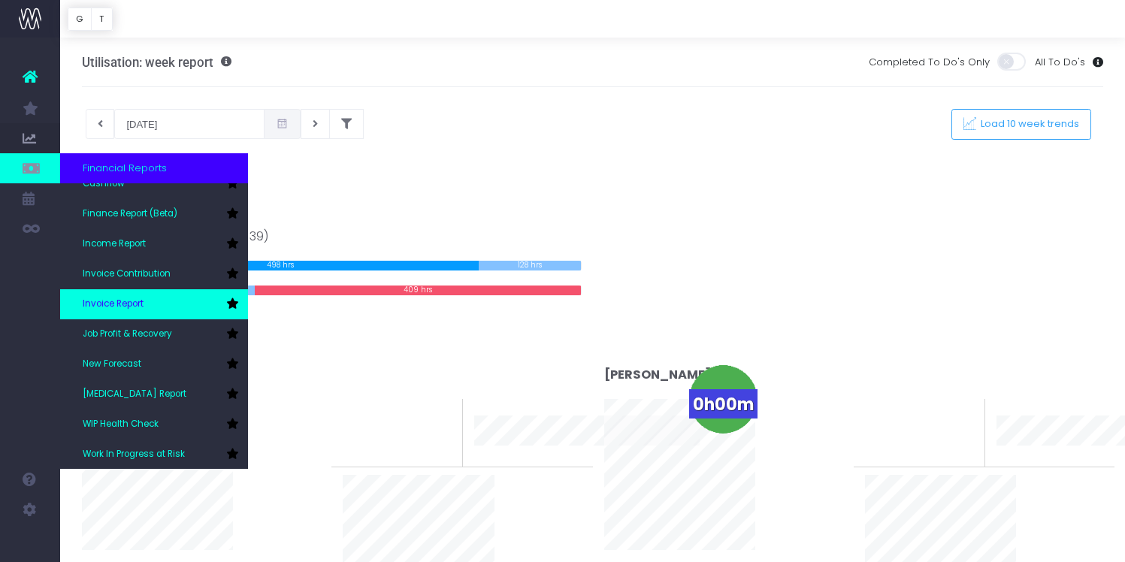
scroll to position [75, 0]
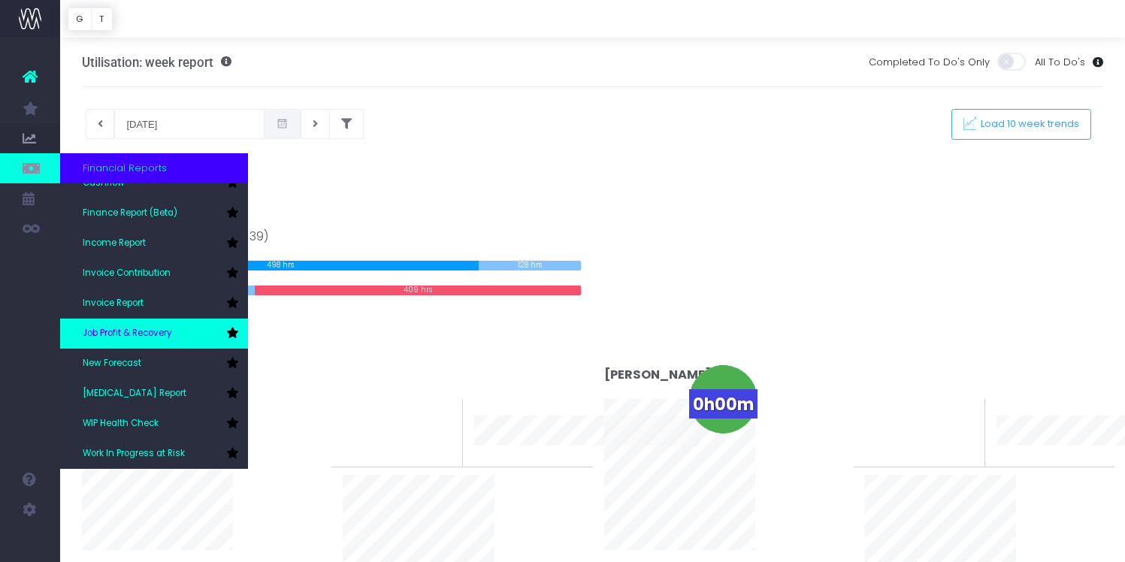
click at [153, 337] on span "Job Profit & Recovery" at bounding box center [127, 334] width 89 height 14
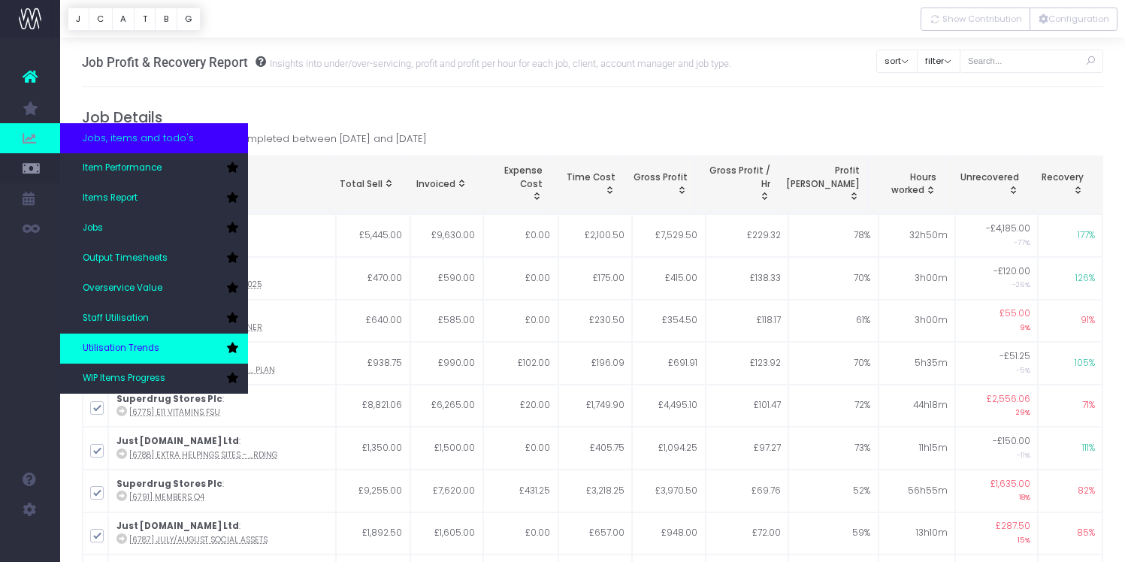
click at [156, 349] on span "Utilisation Trends" at bounding box center [121, 349] width 77 height 14
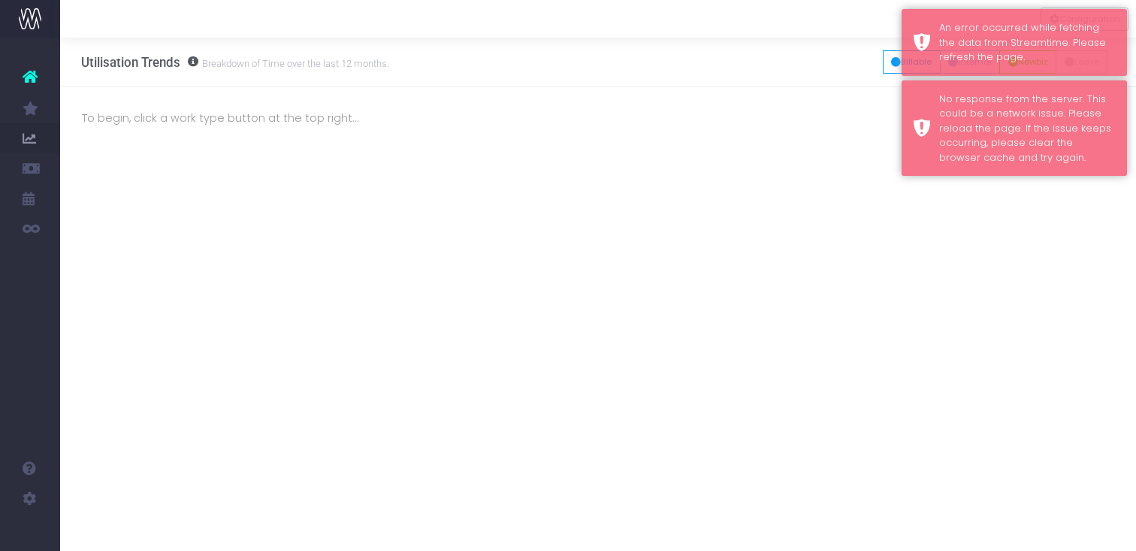
click at [651, 324] on div "Configuration Utilisation Trends Breakdown of Time over the last 12 months. All…" at bounding box center [598, 294] width 1076 height 513
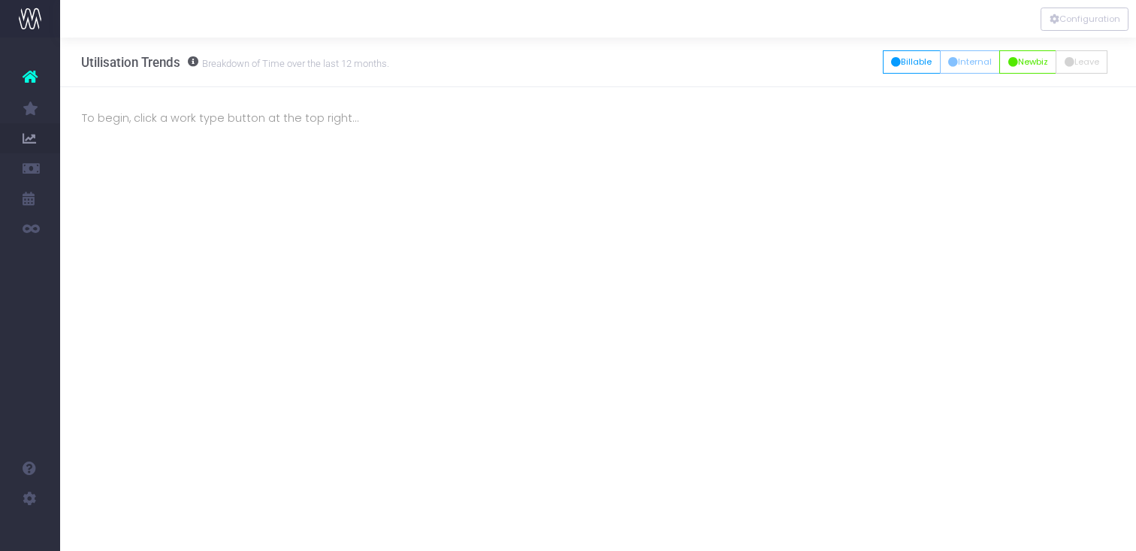
click at [361, 337] on div "Configuration Utilisation Trends Breakdown of Time over the last 12 months. All…" at bounding box center [598, 294] width 1076 height 513
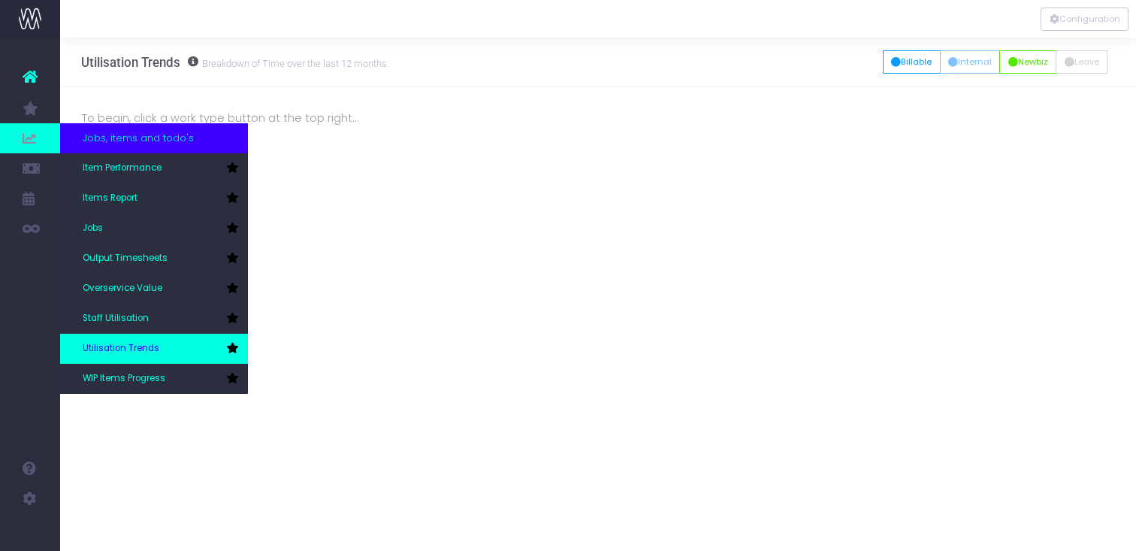
click at [116, 352] on span "Utilisation Trends" at bounding box center [121, 349] width 77 height 14
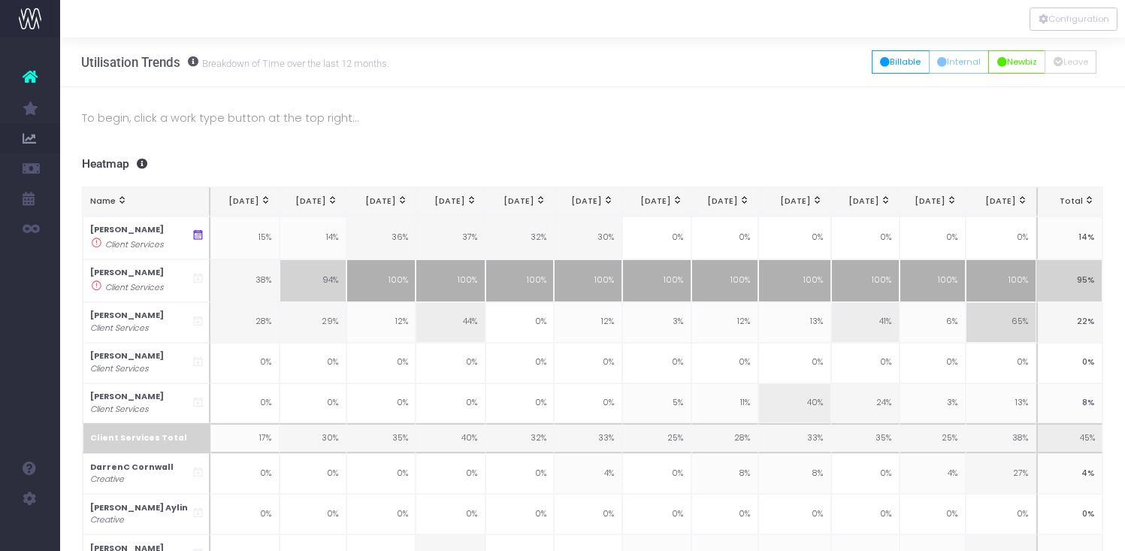
click at [890, 68] on button "Billable" at bounding box center [901, 61] width 58 height 23
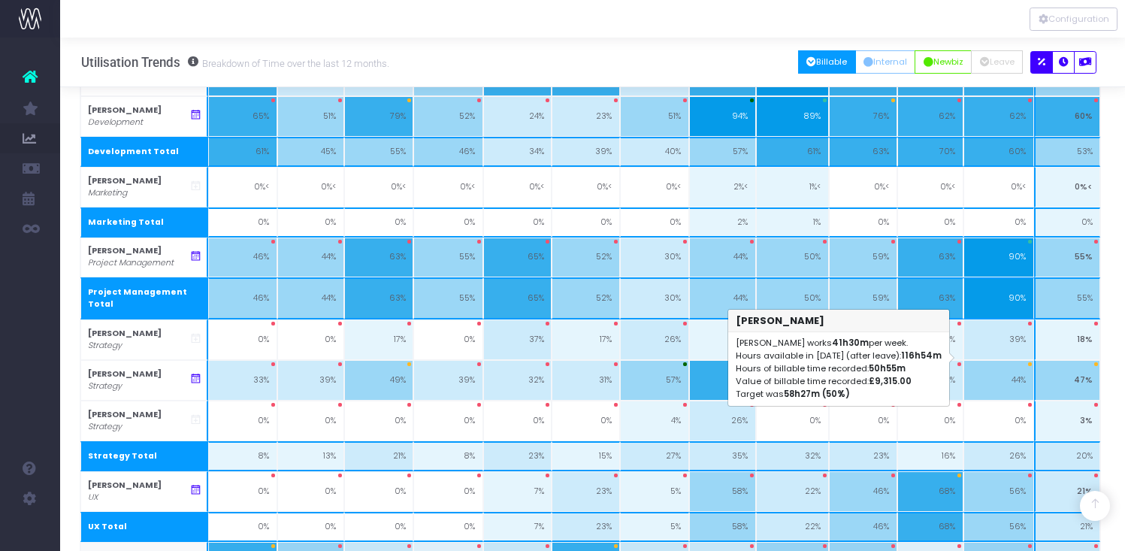
scroll to position [1413, 2]
